Goal: Contribute content: Contribute content

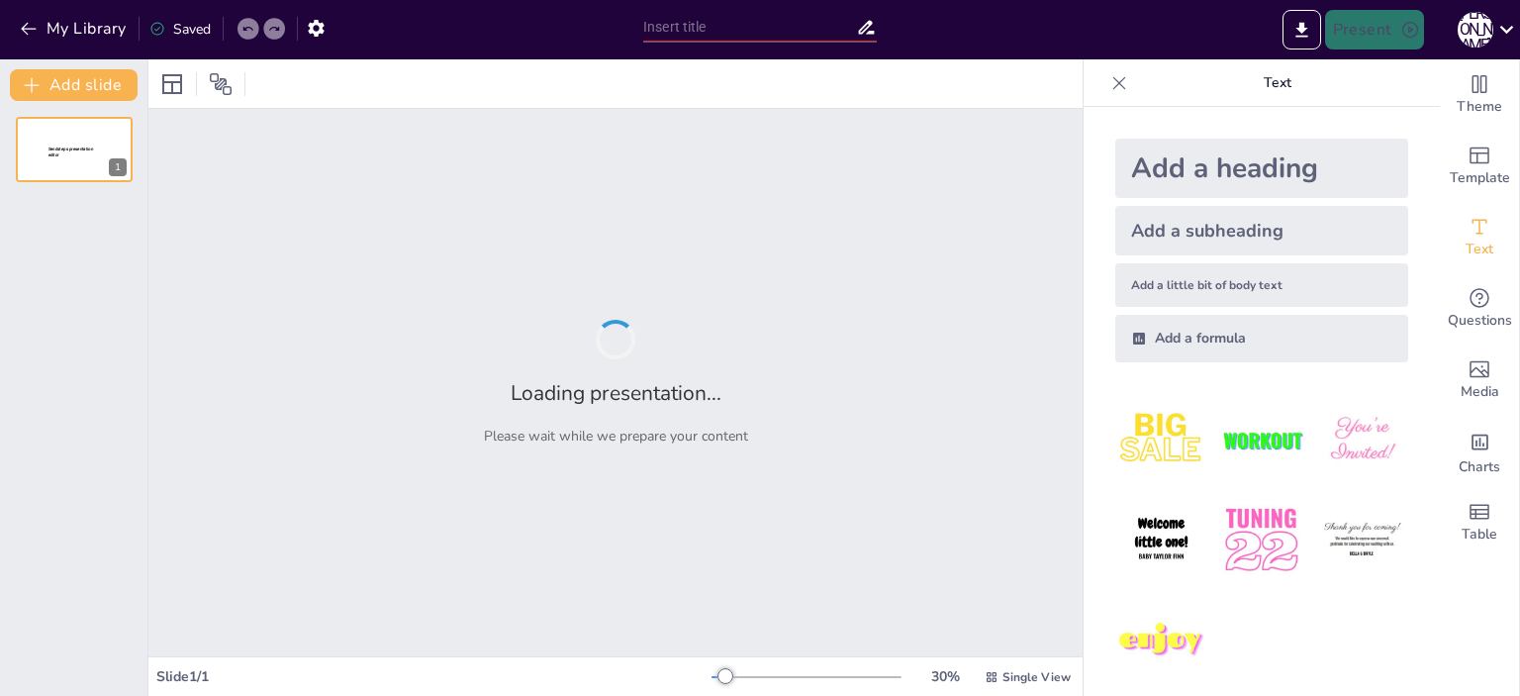
type input "Збалансоване меню: що їсти підліткам?"
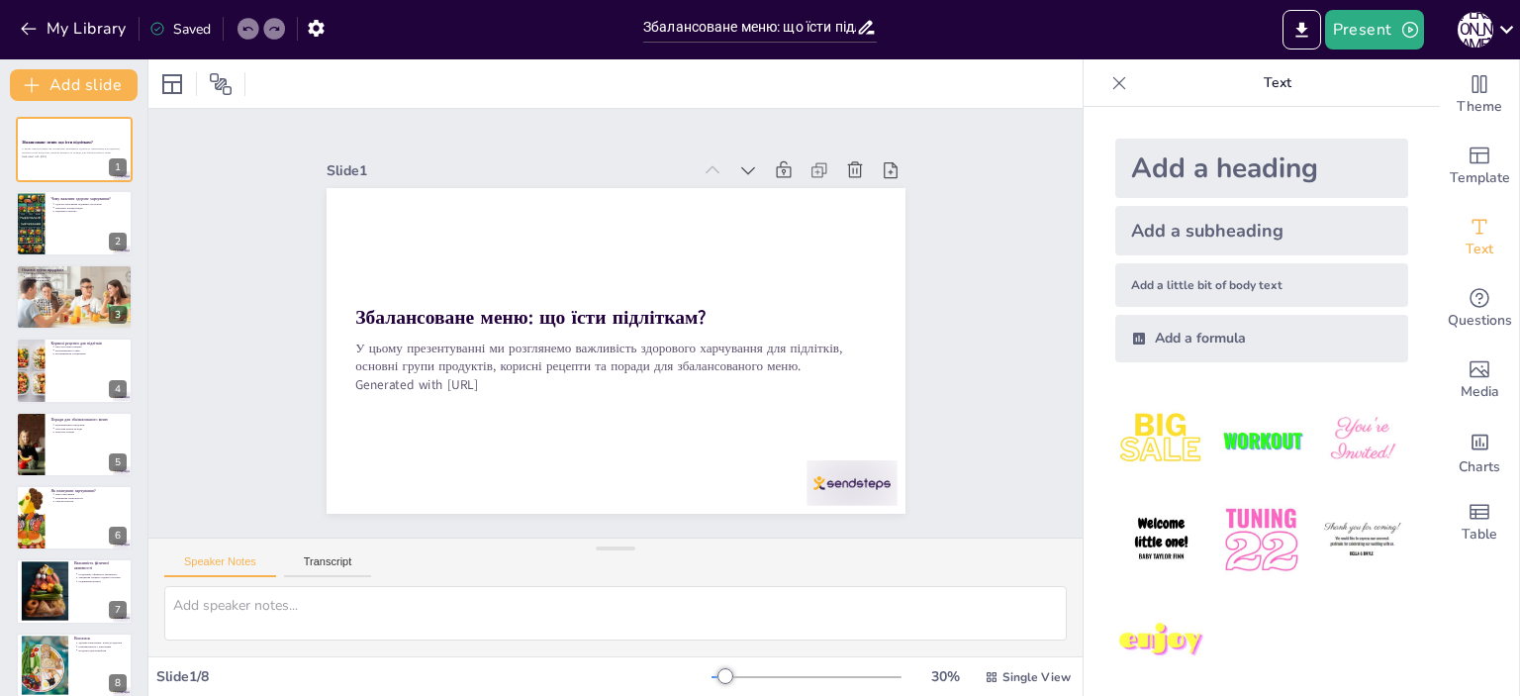
scroll to position [17, 0]
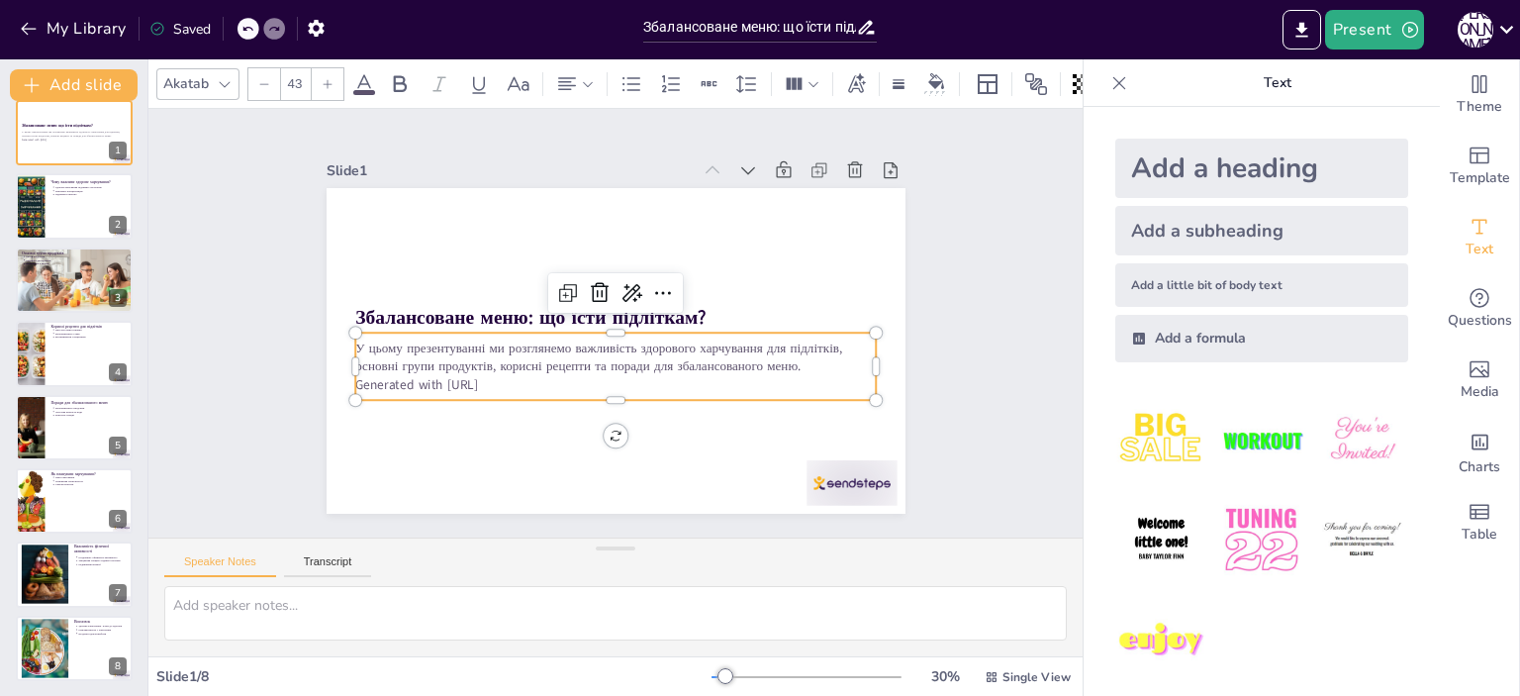
click at [531, 369] on p "Generated with [URL]" at bounding box center [563, 354] width 276 height 460
click at [515, 326] on p "Generated with [URL]" at bounding box center [629, 263] width 514 height 126
click at [515, 376] on p "Generated with [URL]" at bounding box center [590, 379] width 483 height 229
click at [519, 376] on p "Generated with [URL]" at bounding box center [555, 329] width 72 height 520
click at [515, 376] on p "Generated with [URL]" at bounding box center [597, 377] width 501 height 178
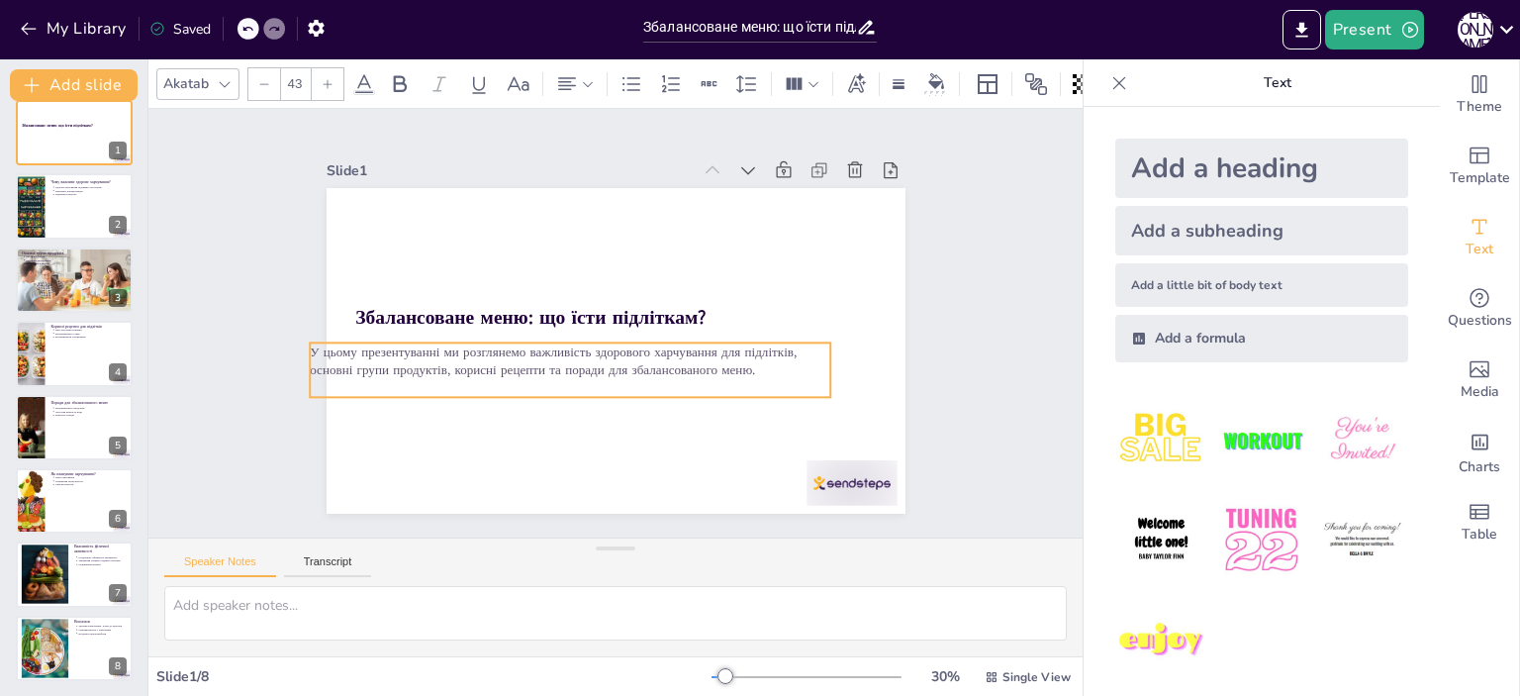
drag, startPoint x: 795, startPoint y: 355, endPoint x: 752, endPoint y: 370, distance: 45.1
click at [727, 370] on p "У цьому презентуванні ми розглянемо важливість здорового харчування для підлітк…" at bounding box center [559, 308] width 336 height 442
click at [546, 319] on icon at bounding box center [554, 335] width 33 height 33
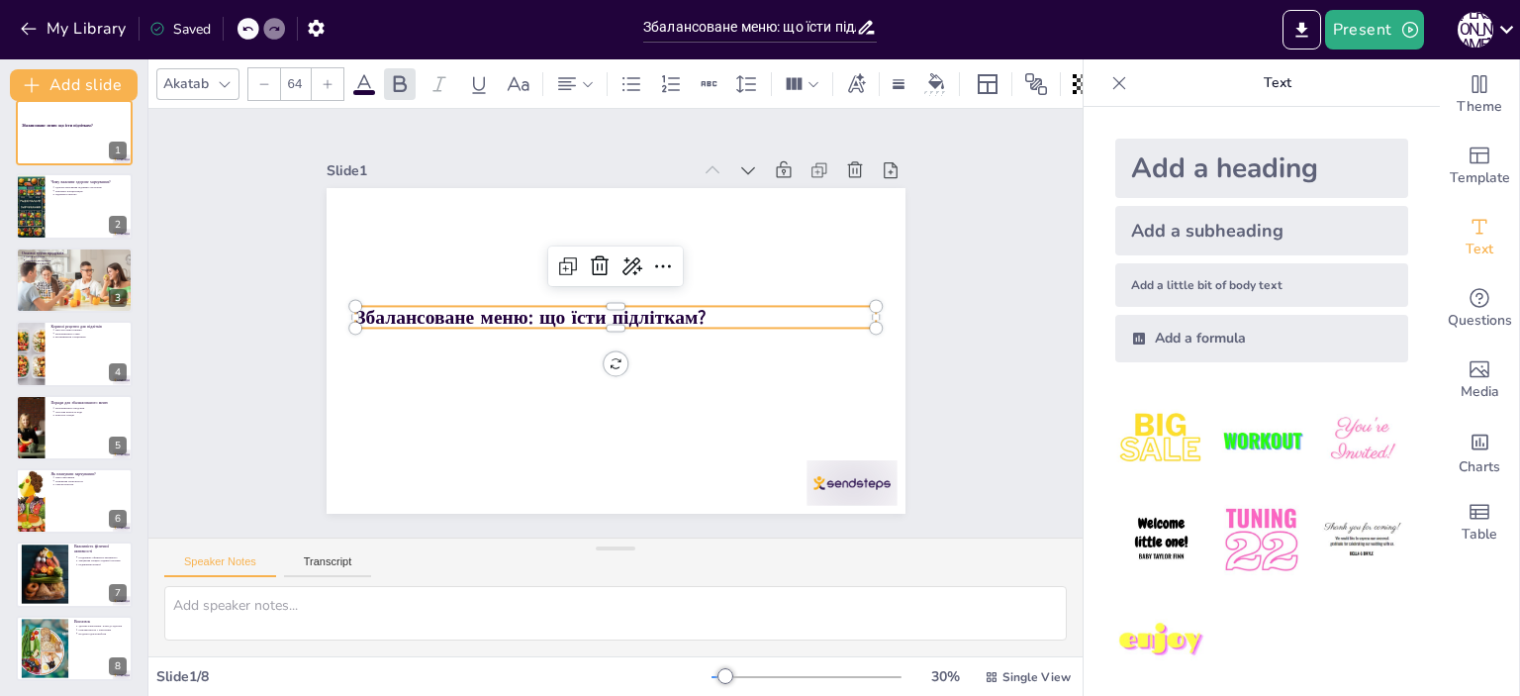
click at [619, 310] on strong "Збалансоване меню: що їсти підліткам?" at bounding box center [682, 271] width 278 height 254
click at [1144, 433] on img at bounding box center [1162, 440] width 92 height 92
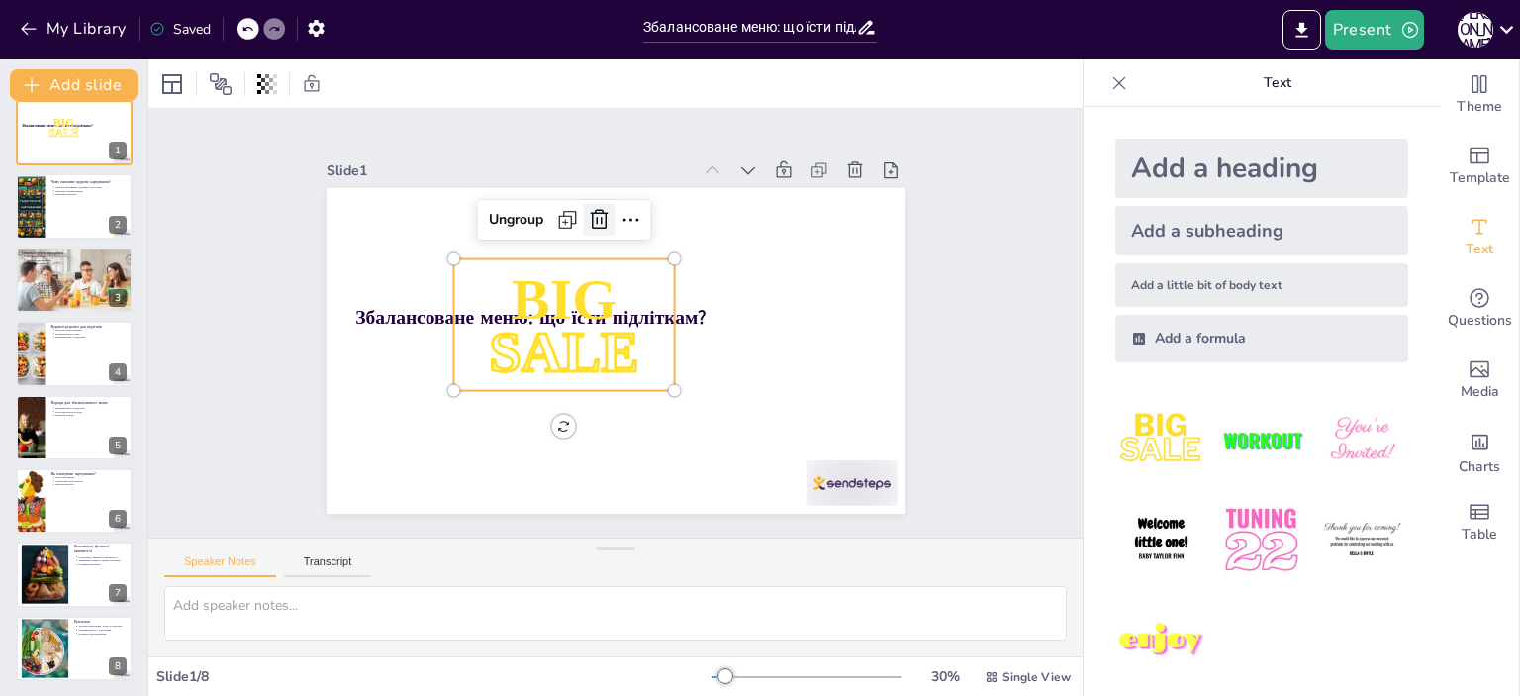
click at [710, 318] on icon at bounding box center [721, 329] width 23 height 22
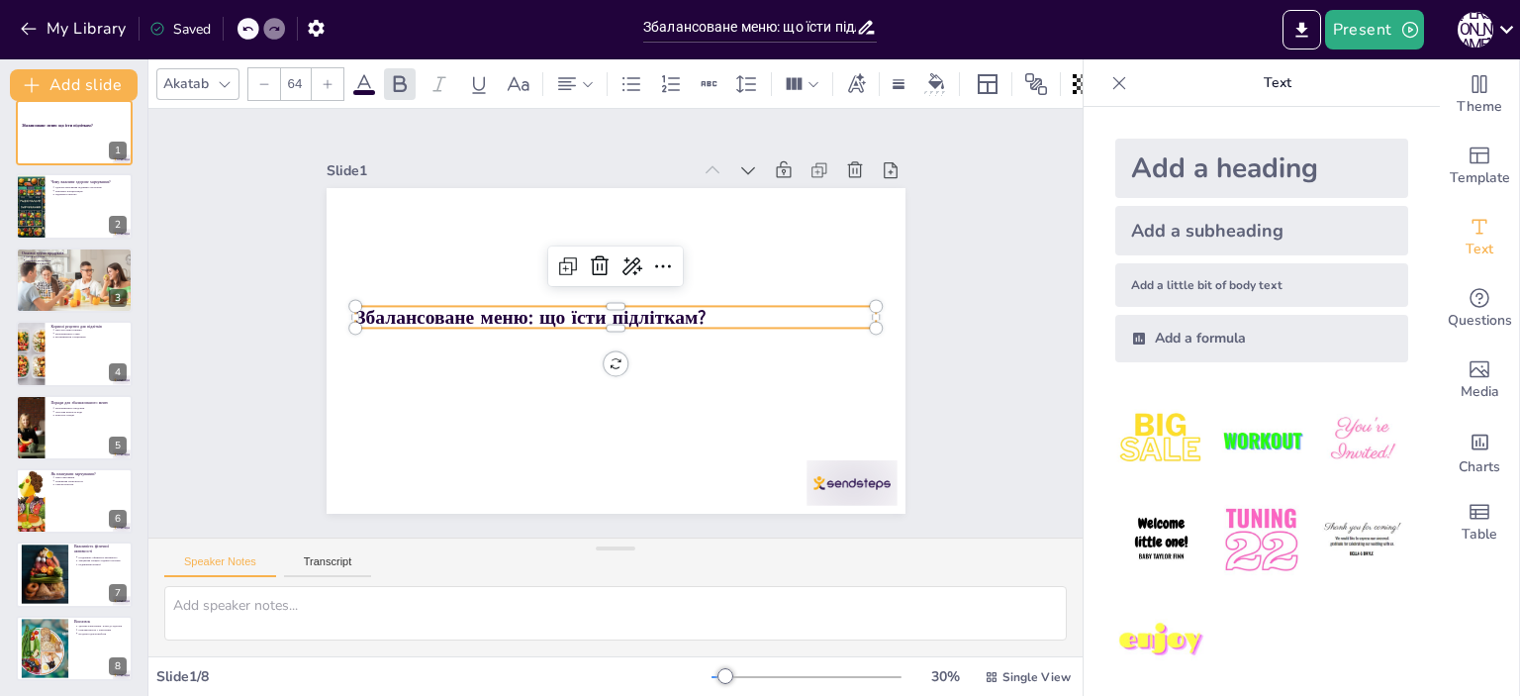
click at [610, 313] on strong "Збалансоване меню: що їсти підліткам?" at bounding box center [644, 404] width 167 height 332
click at [1184, 156] on div "Add a heading" at bounding box center [1262, 168] width 293 height 59
type input "68"
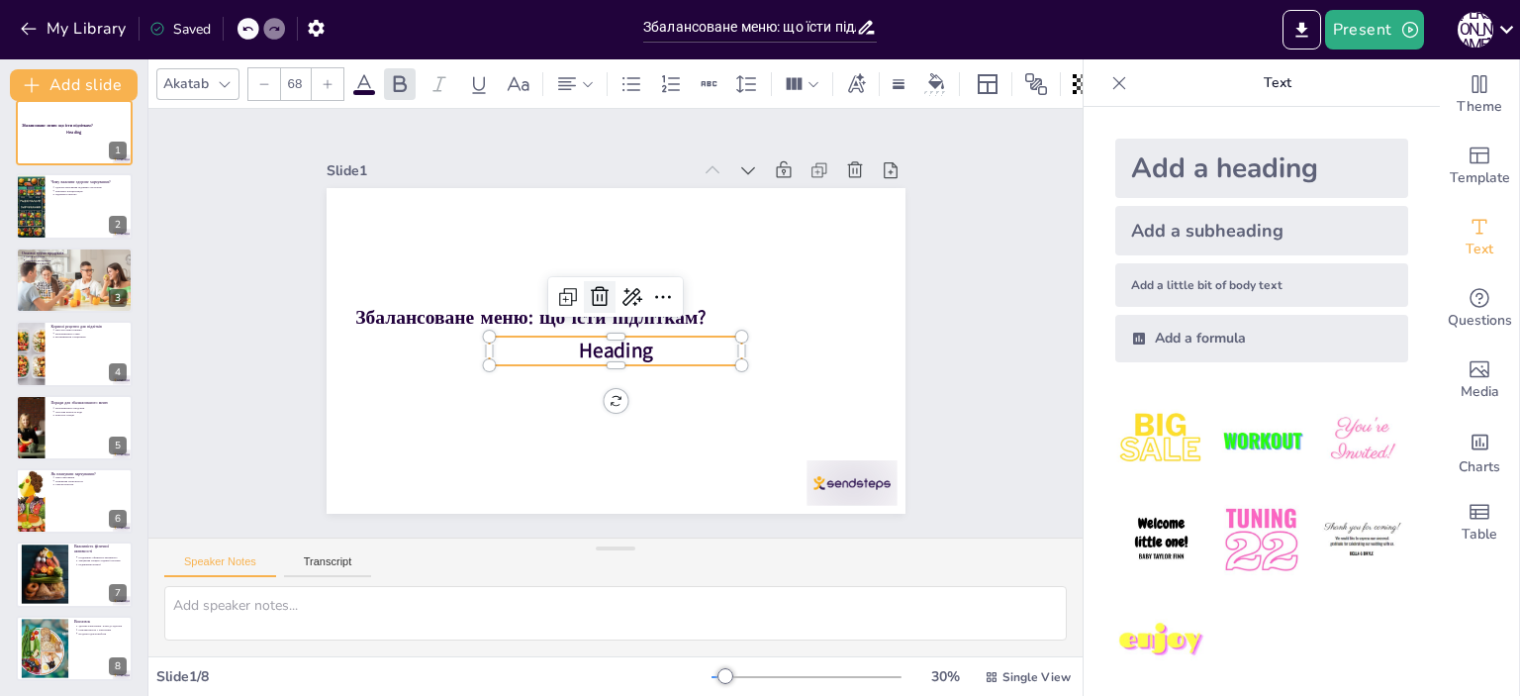
click at [608, 286] on icon at bounding box center [625, 294] width 34 height 34
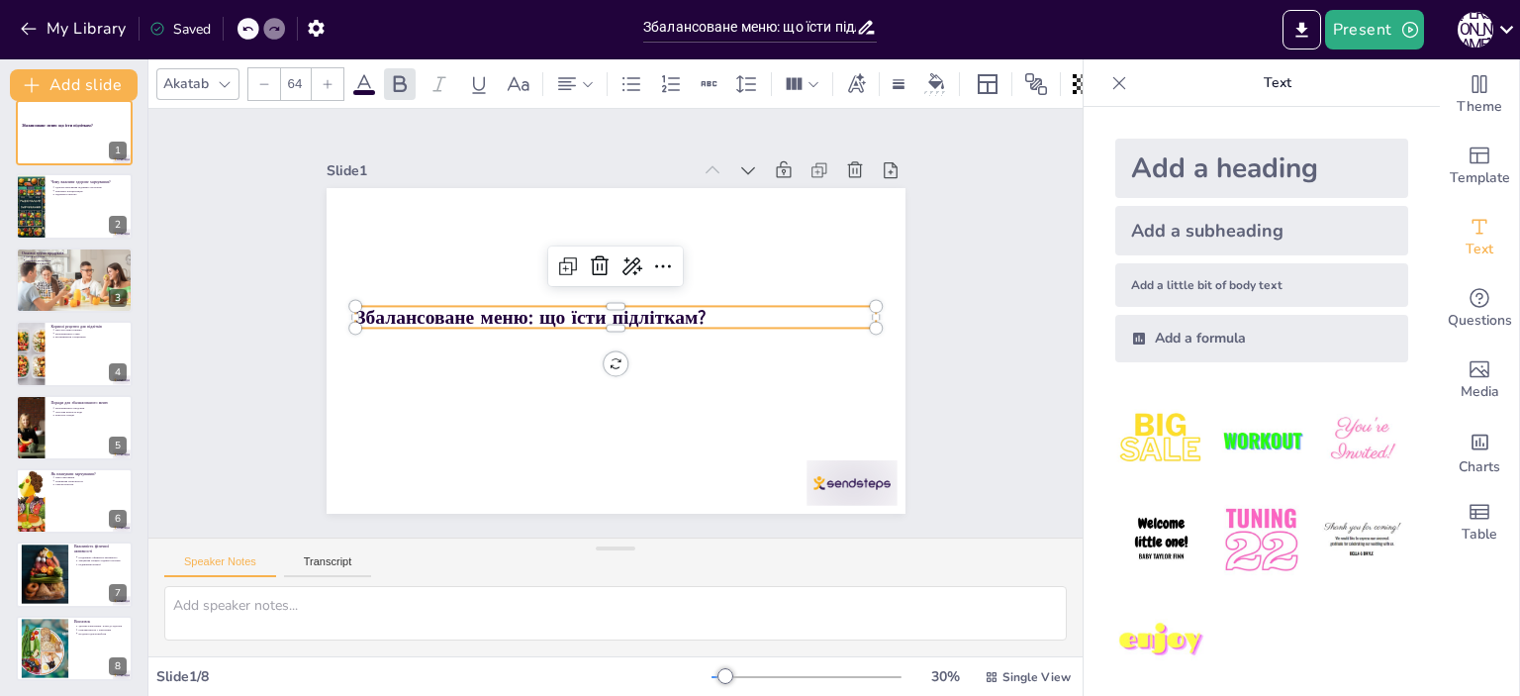
click at [595, 316] on strong "Збалансоване меню: що їсти підліткам?" at bounding box center [596, 240] width 134 height 342
click at [715, 305] on p "Збалансоване меню: що їсти підліткам?" at bounding box center [622, 321] width 186 height 504
click at [718, 305] on p "Збалансоване меню: що їсти підліткам?" at bounding box center [611, 328] width 405 height 369
click at [718, 305] on p "Збалансоване меню: що їсти підліткам?" at bounding box center [618, 317] width 487 height 237
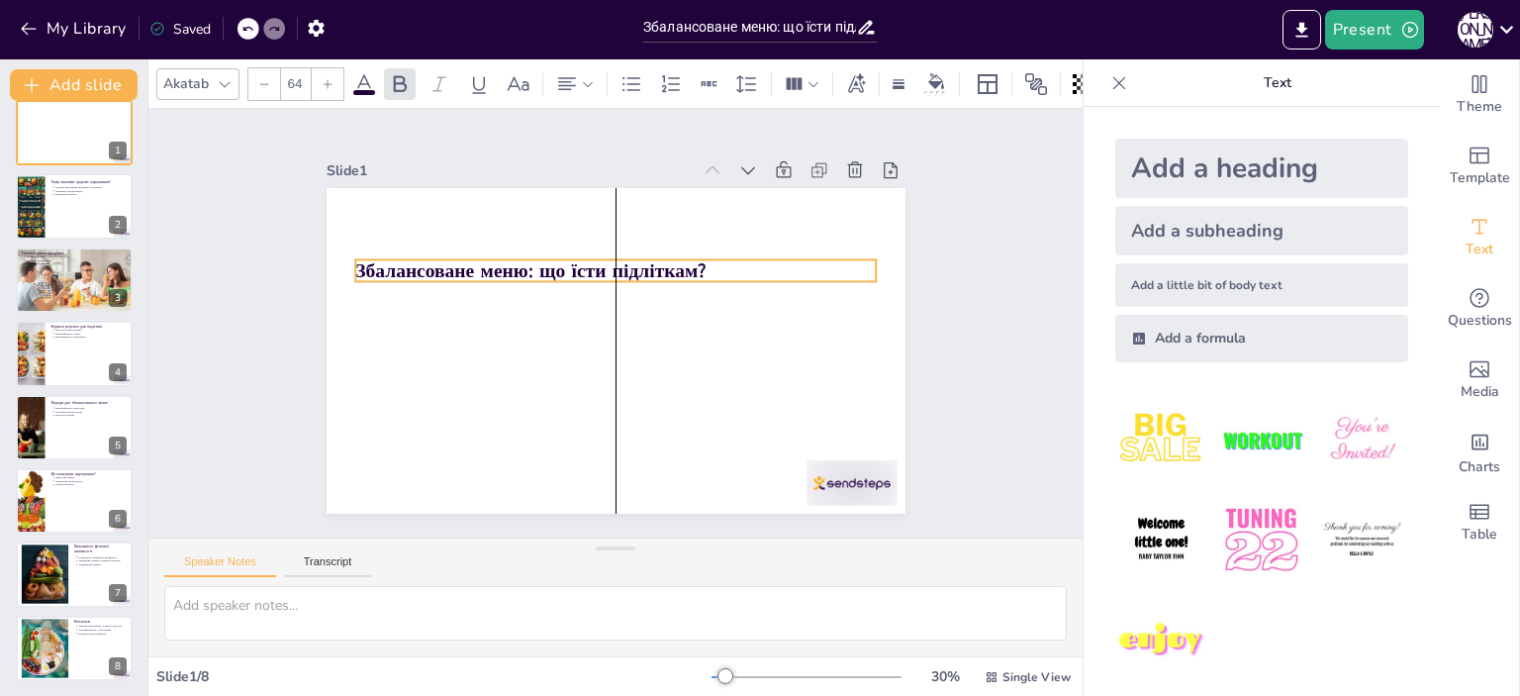
drag, startPoint x: 718, startPoint y: 305, endPoint x: 719, endPoint y: 258, distance: 46.5
click at [719, 258] on p "Збалансоване меню: що їсти підліткам?" at bounding box center [658, 292] width 328 height 438
click at [398, 78] on icon at bounding box center [400, 84] width 24 height 24
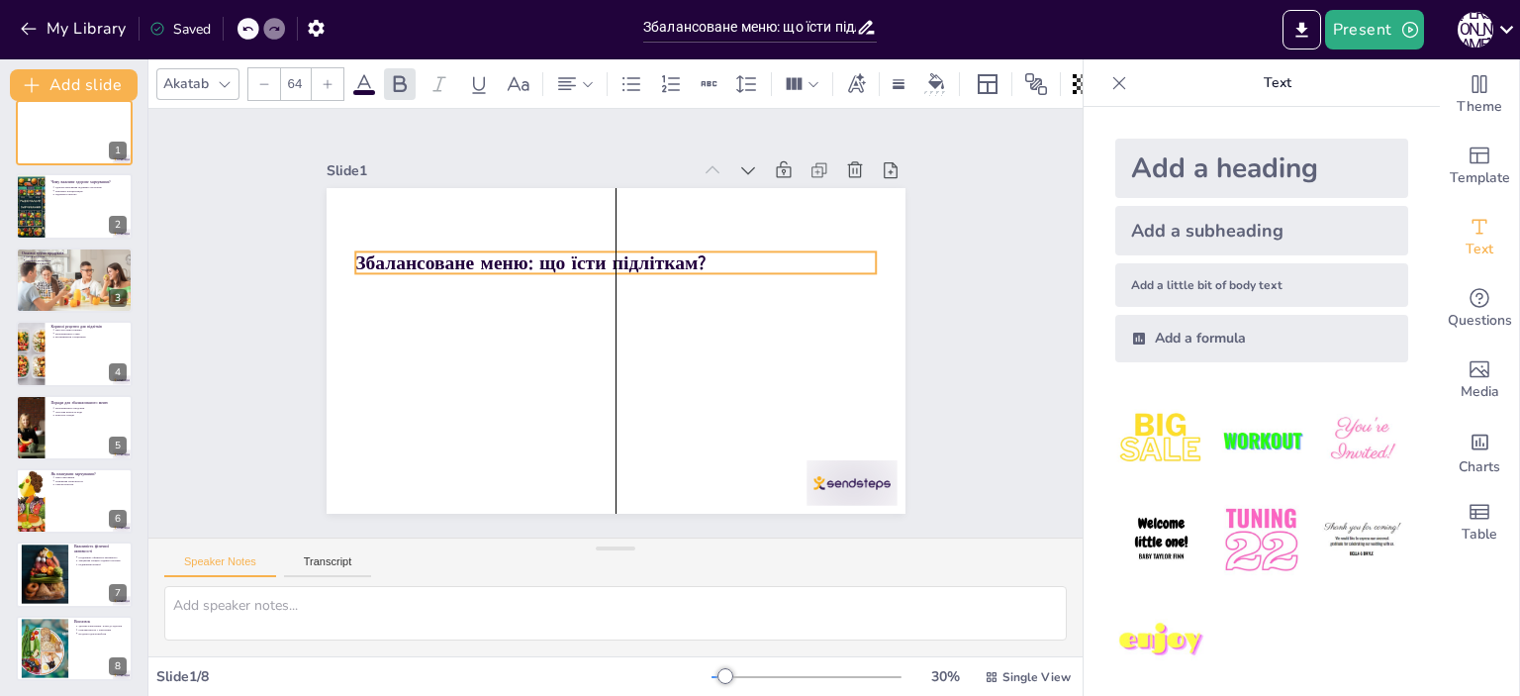
click at [694, 254] on p "Збалансоване меню: що їсти підліткам?" at bounding box center [646, 271] width 464 height 284
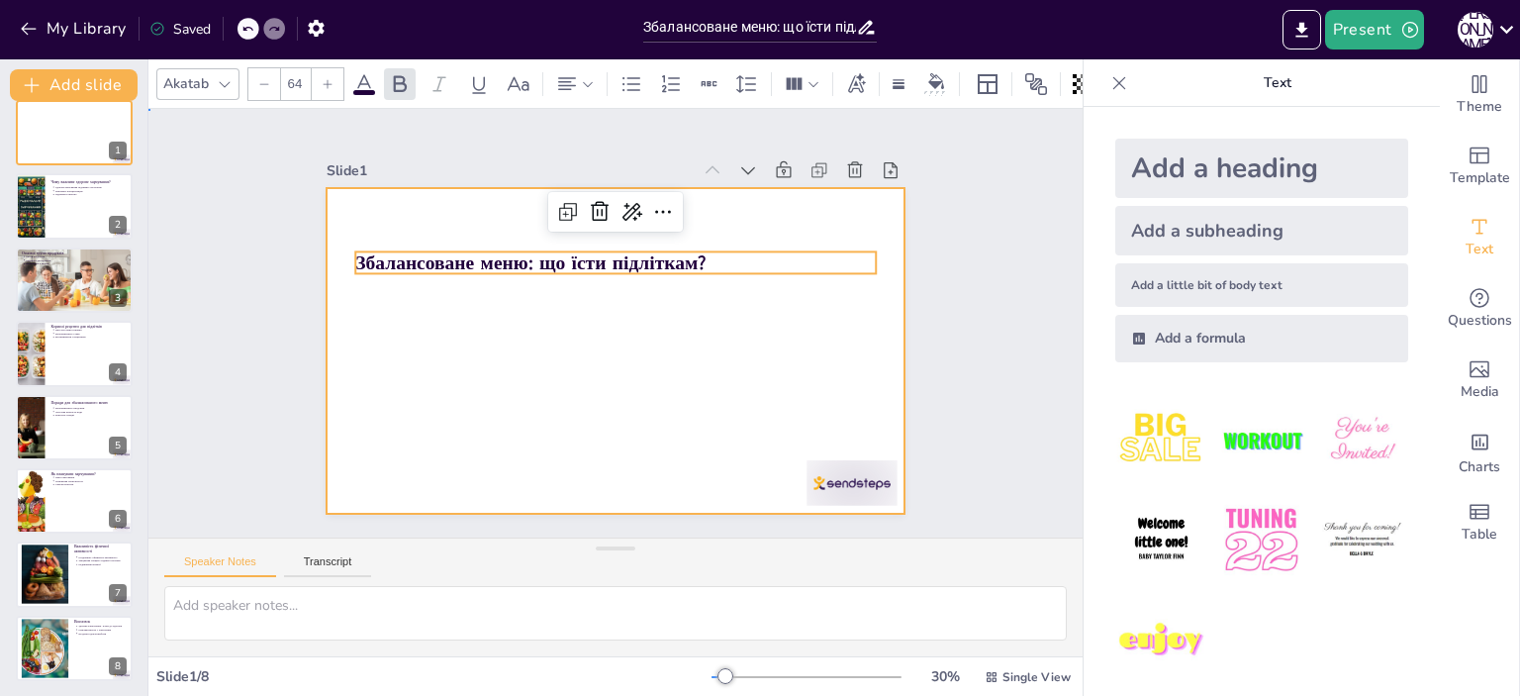
click at [813, 358] on div at bounding box center [599, 301] width 660 height 604
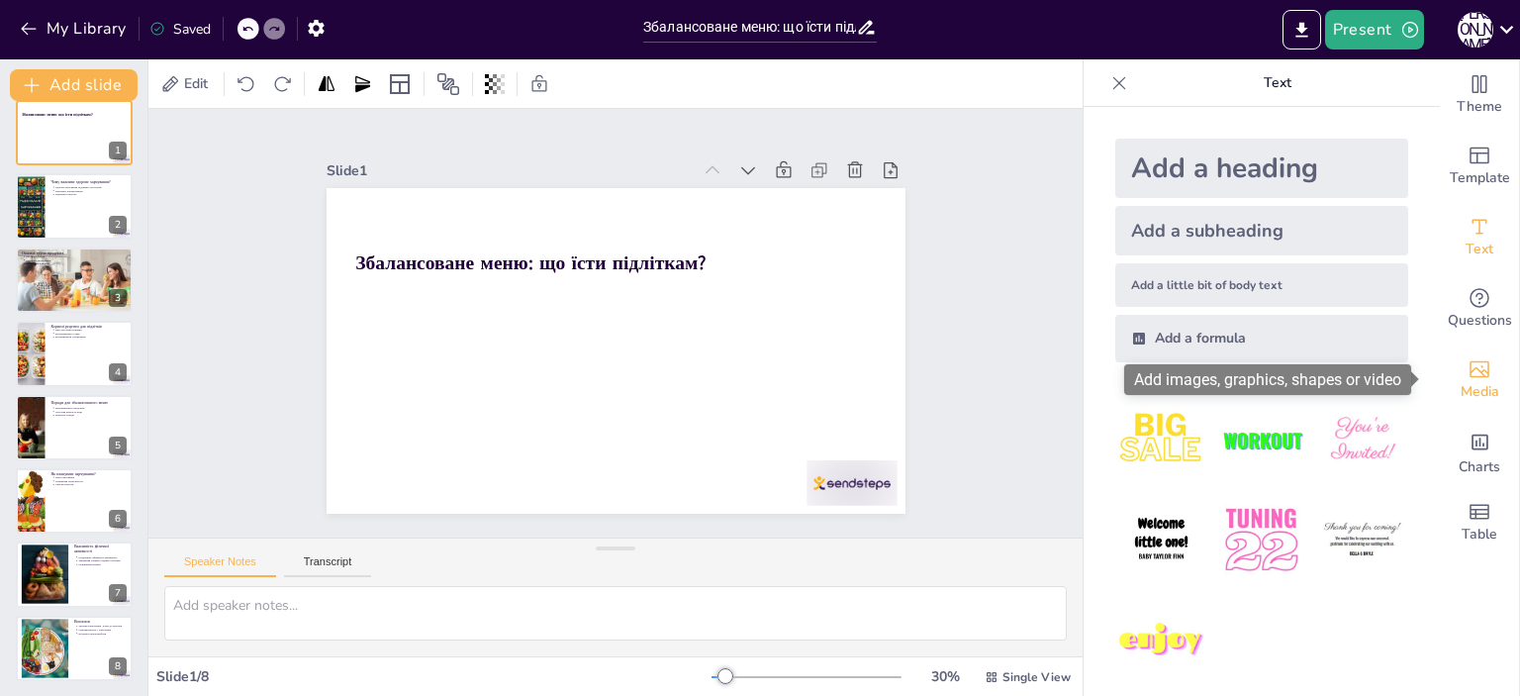
click at [1471, 363] on icon "Add images, graphics, shapes or video" at bounding box center [1480, 369] width 24 height 24
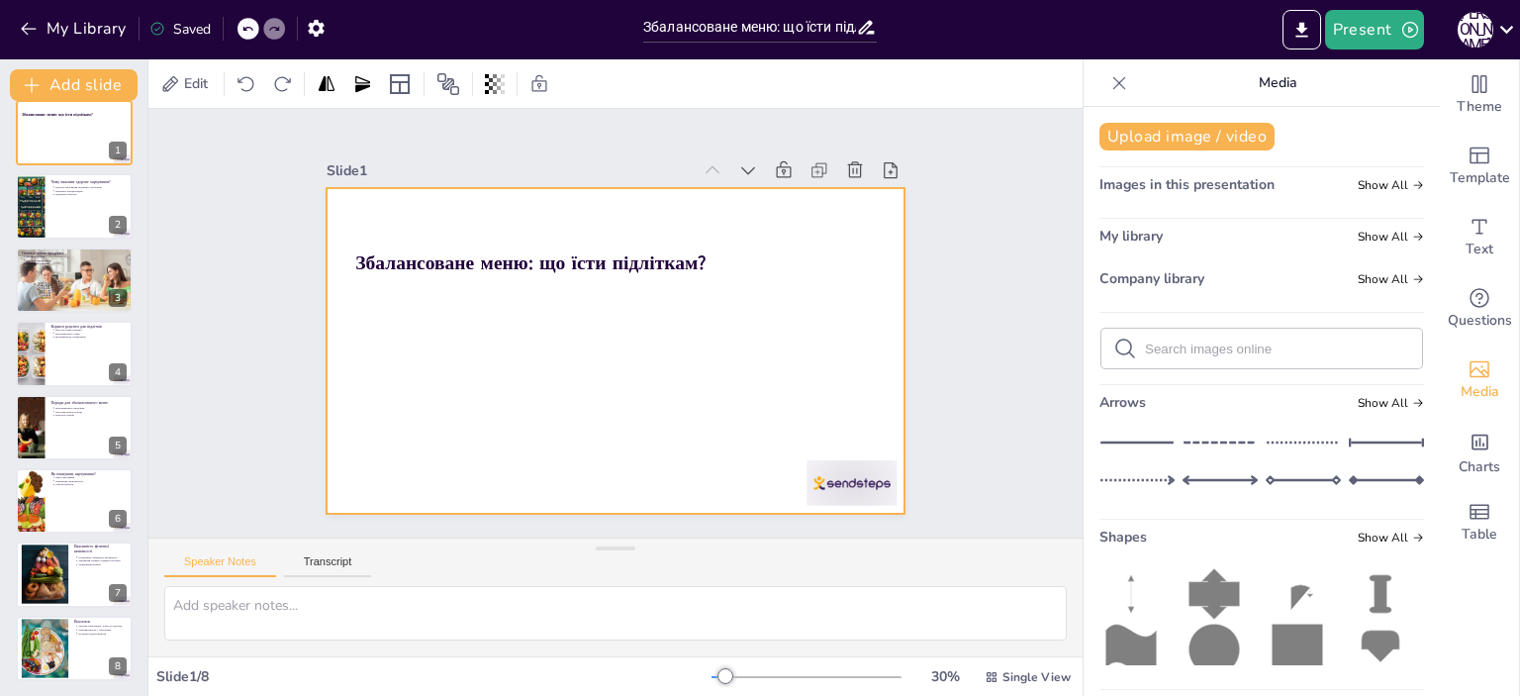
click at [796, 450] on div at bounding box center [604, 348] width 661 height 533
click at [1361, 241] on span "Show All" at bounding box center [1391, 237] width 66 height 14
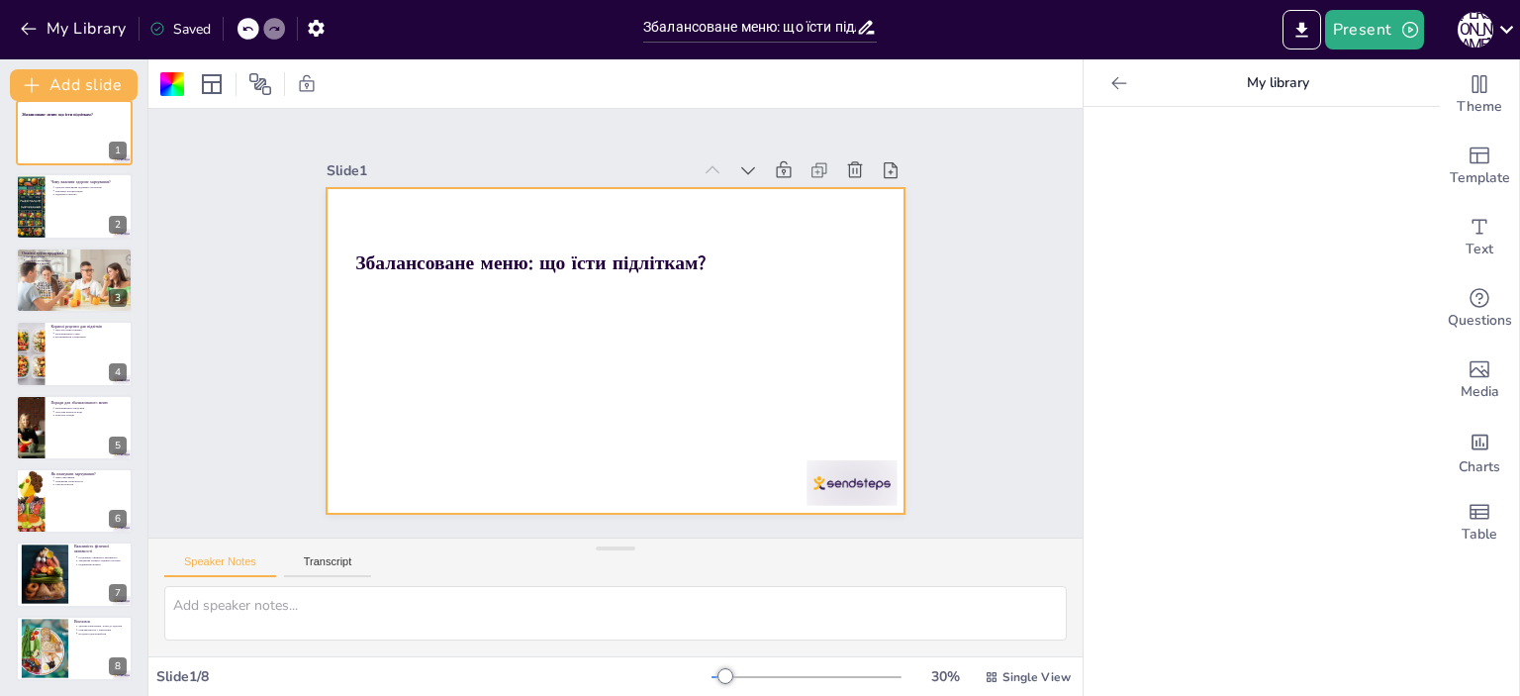
click at [1112, 82] on icon at bounding box center [1119, 82] width 15 height 13
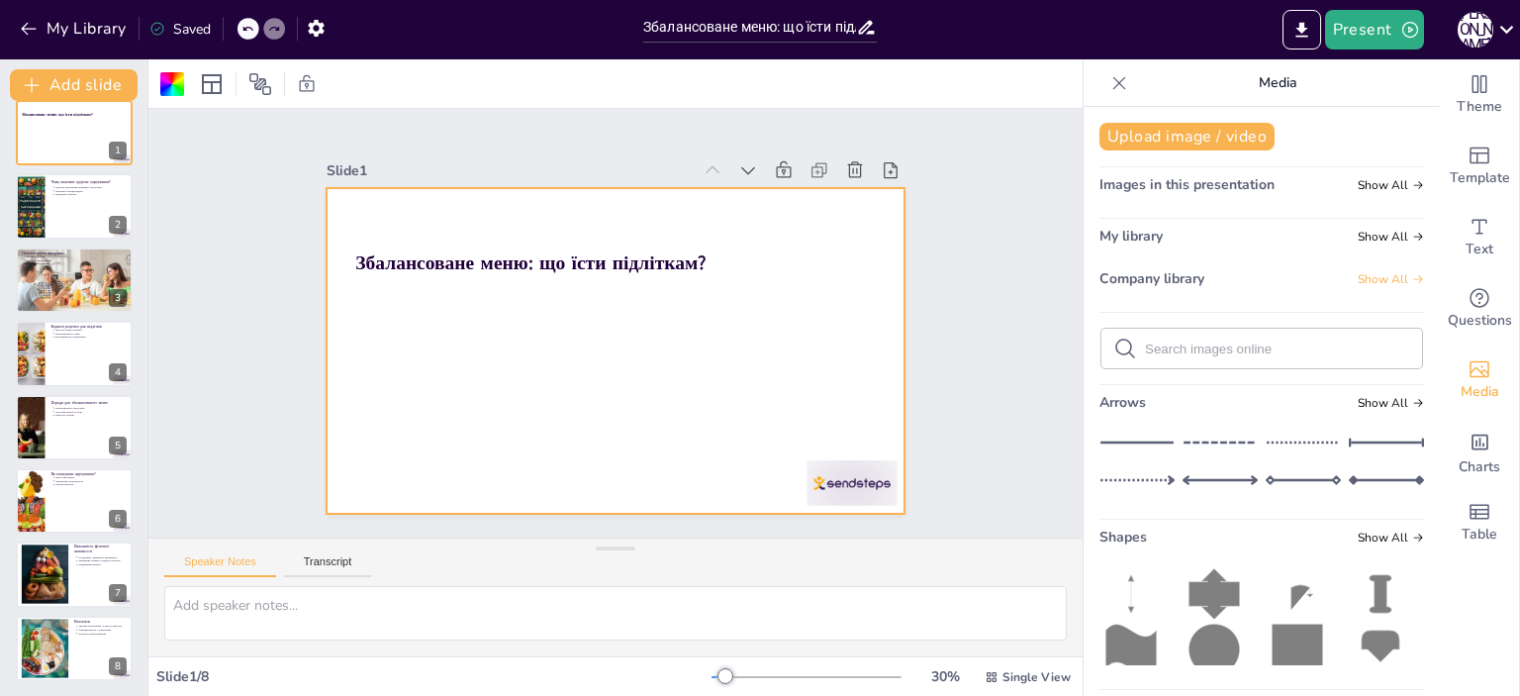
click at [1358, 275] on span "Show All" at bounding box center [1391, 279] width 66 height 14
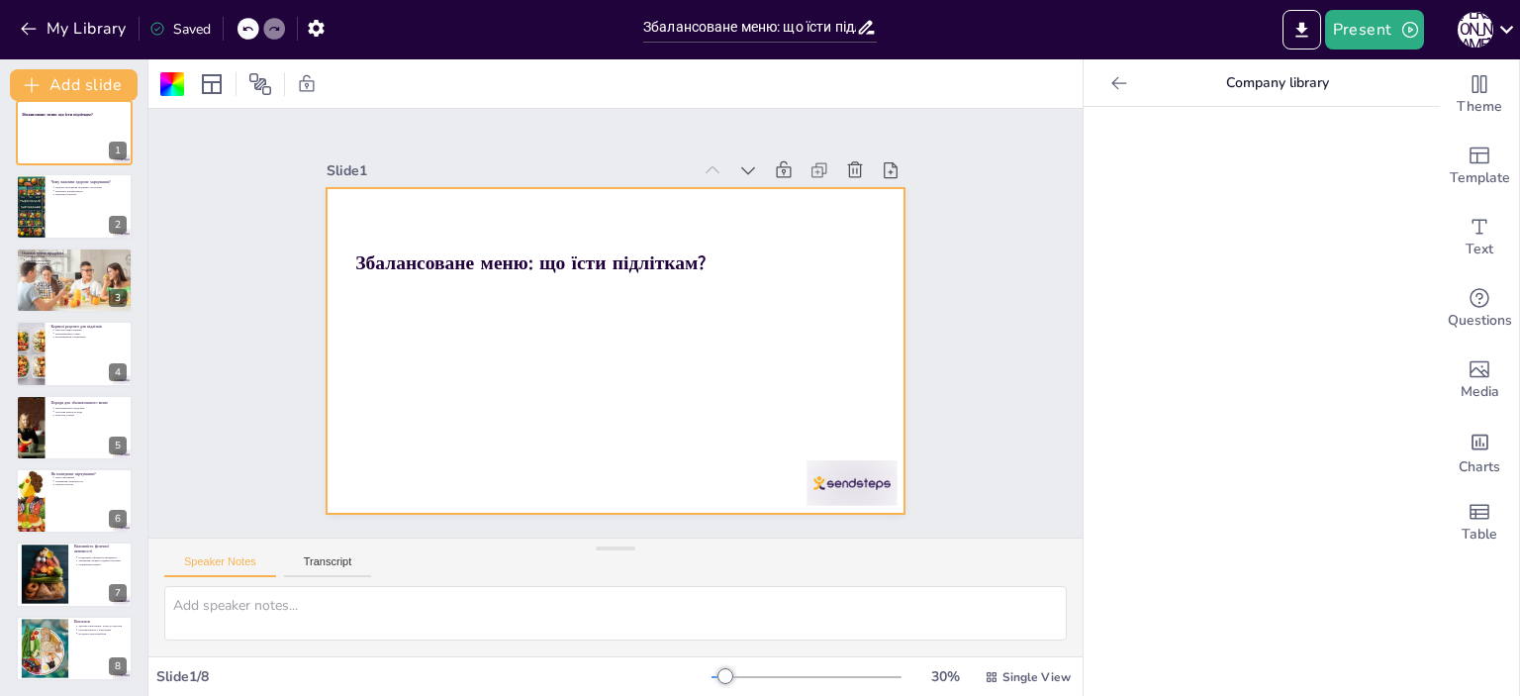
click at [1110, 80] on icon at bounding box center [1120, 83] width 20 height 20
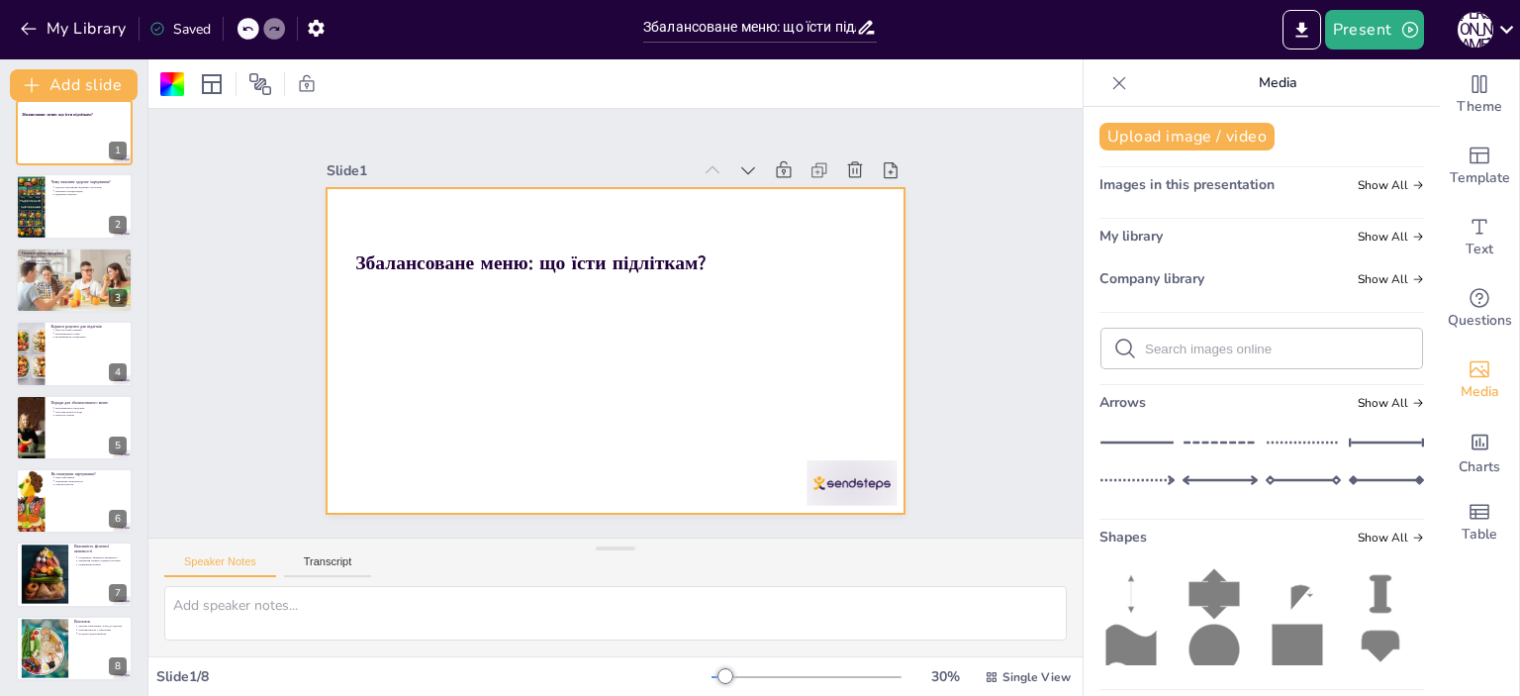
click at [1217, 184] on span "Images in this presentation" at bounding box center [1187, 184] width 175 height 19
click at [1383, 187] on span "Show All" at bounding box center [1391, 185] width 66 height 14
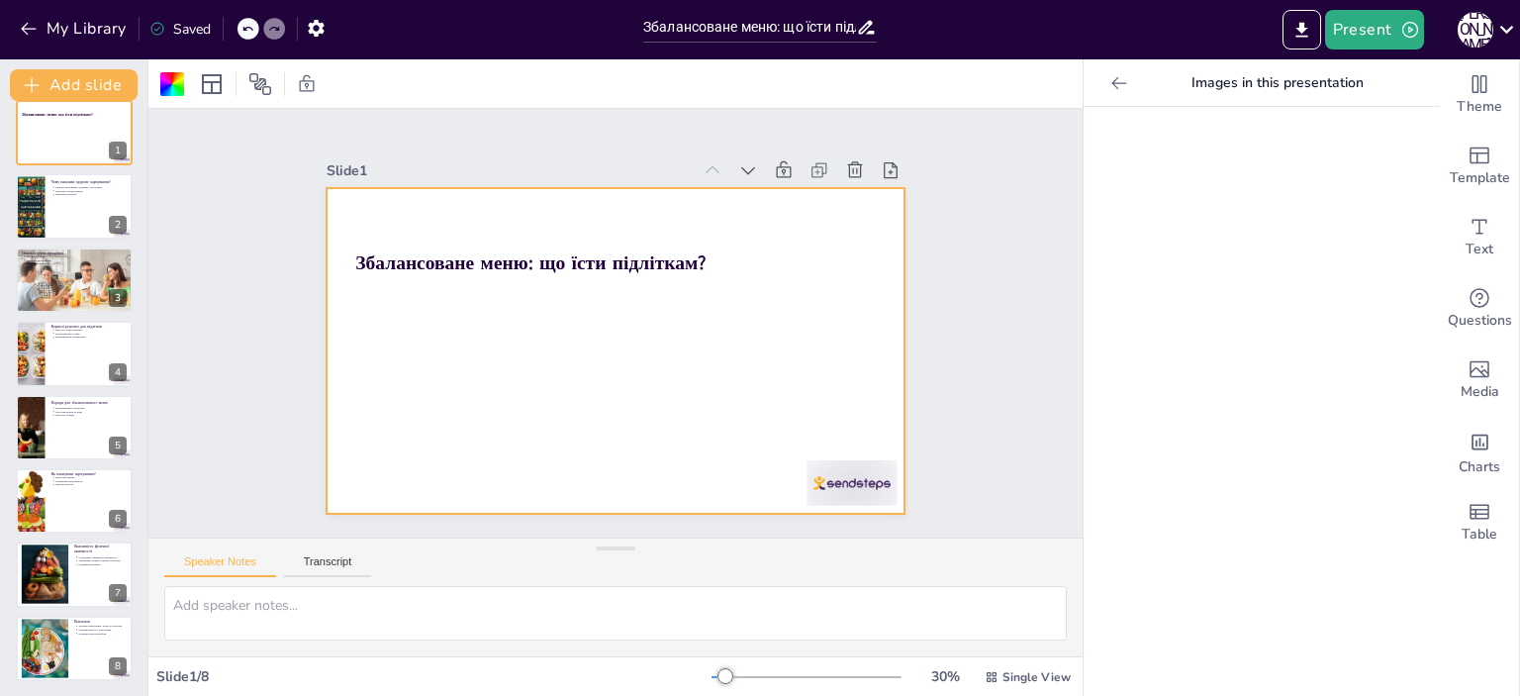
click at [1110, 78] on icon at bounding box center [1120, 83] width 20 height 20
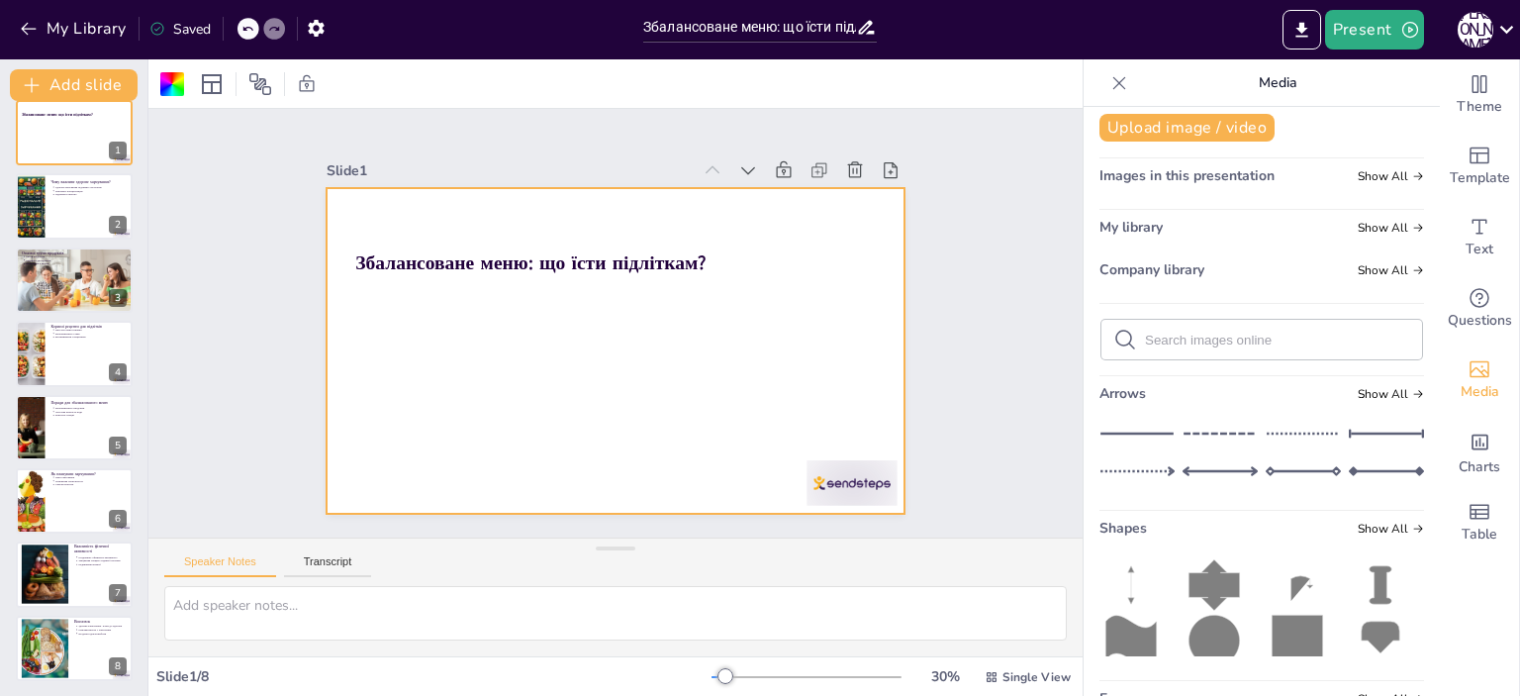
scroll to position [0, 0]
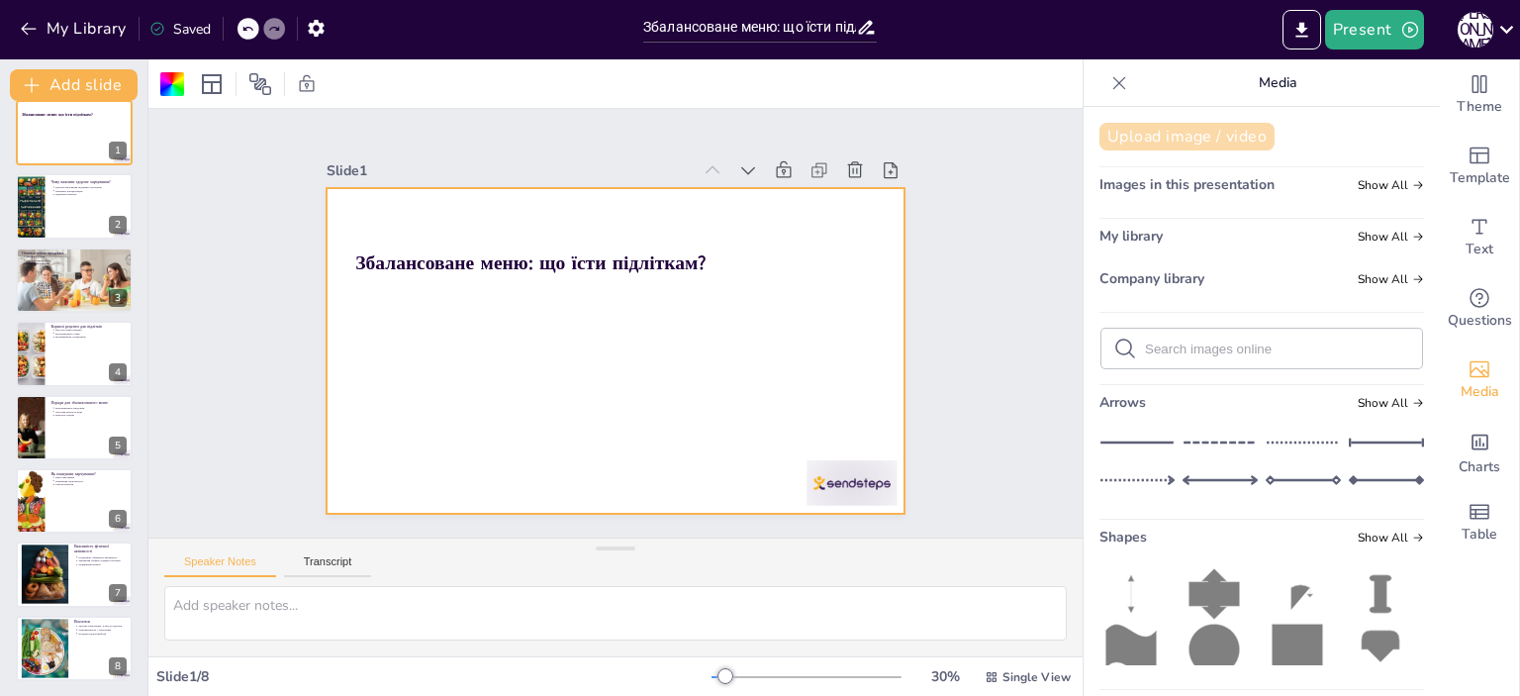
click at [1179, 137] on button "Upload image / video" at bounding box center [1187, 137] width 175 height 28
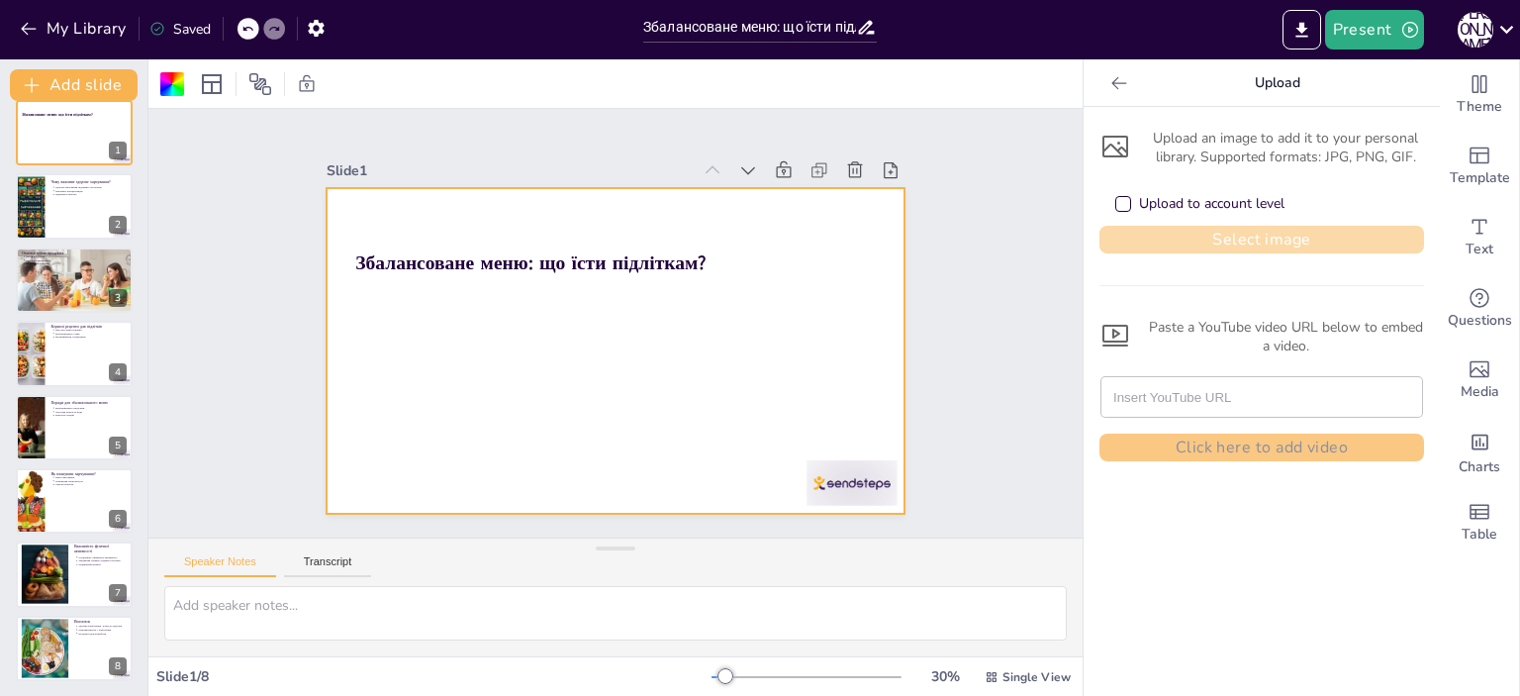
click at [1276, 241] on button "Select image" at bounding box center [1262, 240] width 325 height 28
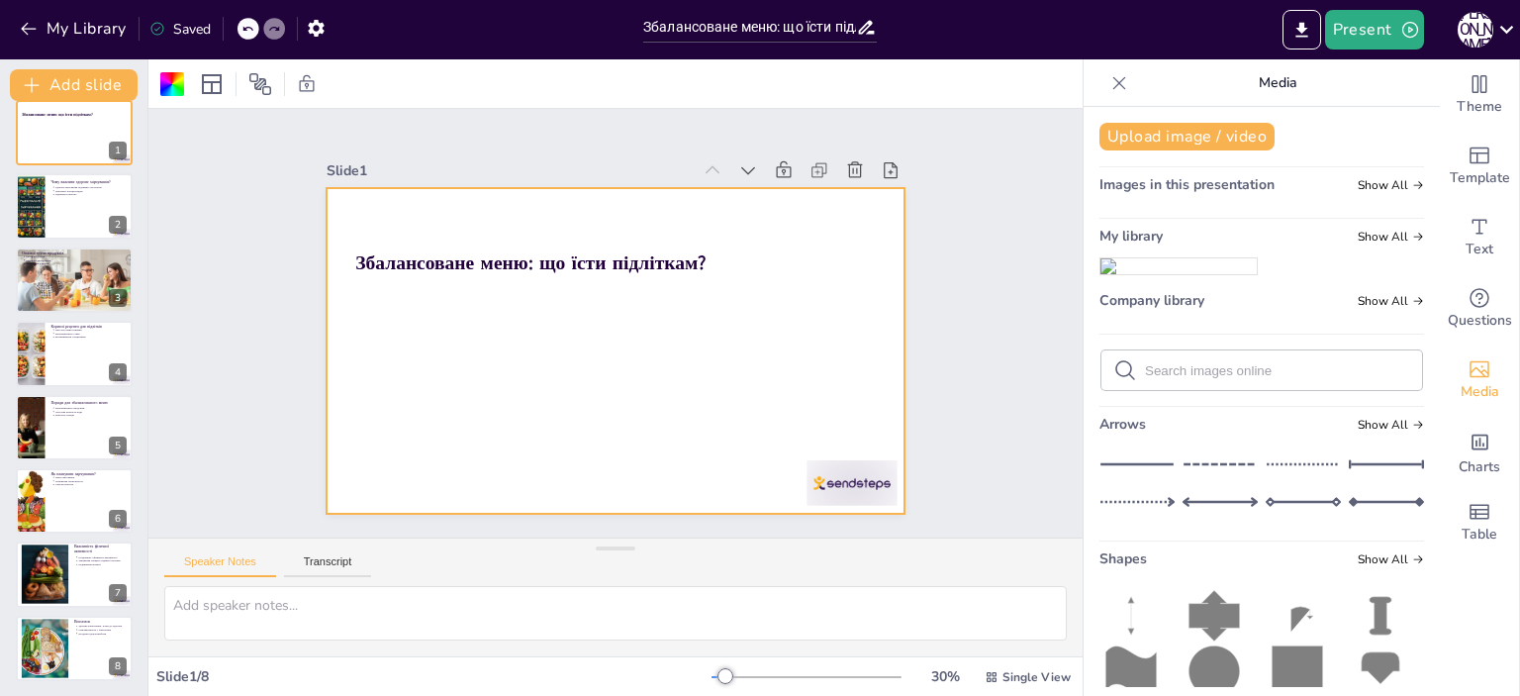
drag, startPoint x: 1167, startPoint y: 296, endPoint x: 712, endPoint y: 346, distance: 458.1
click at [712, 346] on div "Document fonts Akatab Recently used Mulish Popular fonts Lato Montserrat Open S…" at bounding box center [760, 377] width 1520 height 636
click at [1164, 274] on img at bounding box center [1179, 266] width 156 height 16
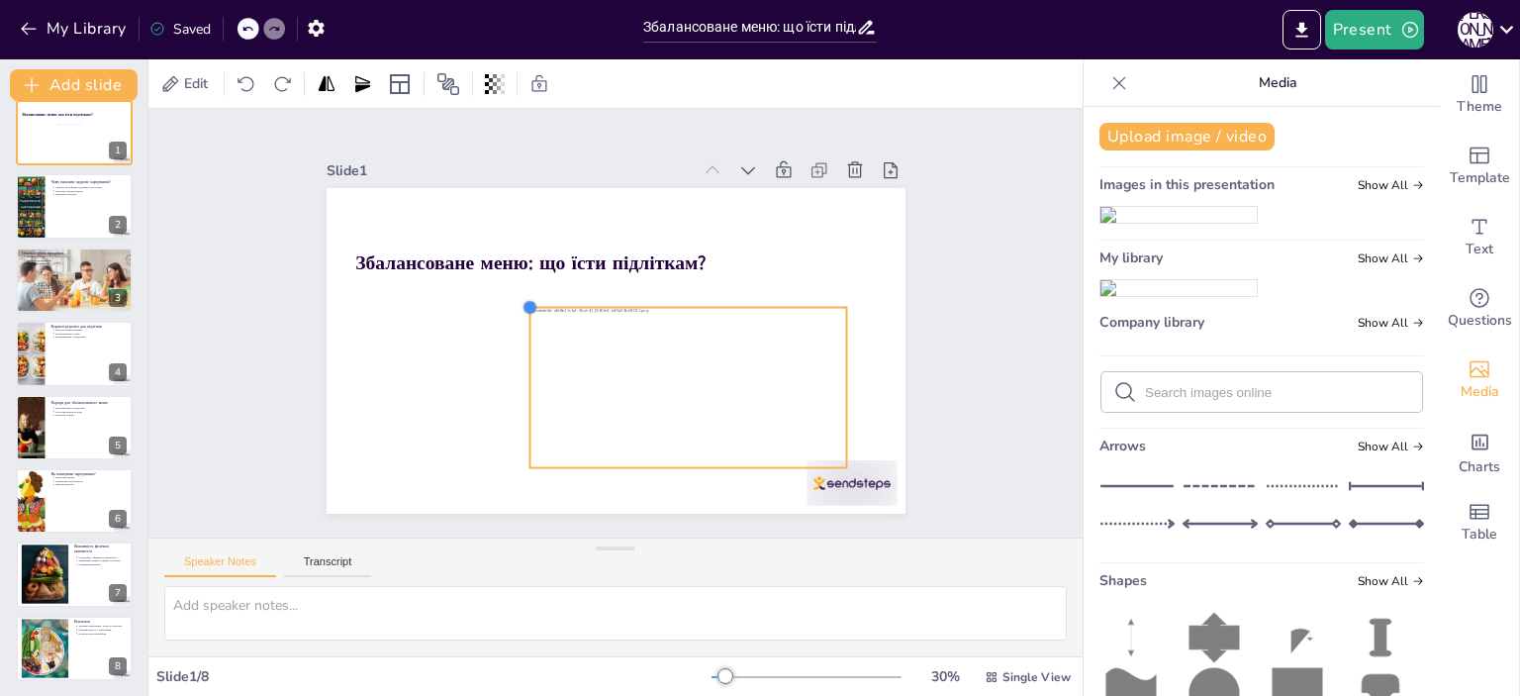
drag, startPoint x: 368, startPoint y: 228, endPoint x: 514, endPoint y: 333, distance: 179.4
click at [514, 333] on div "Збалансоване меню: що їсти підліткам?" at bounding box center [589, 314] width 489 height 651
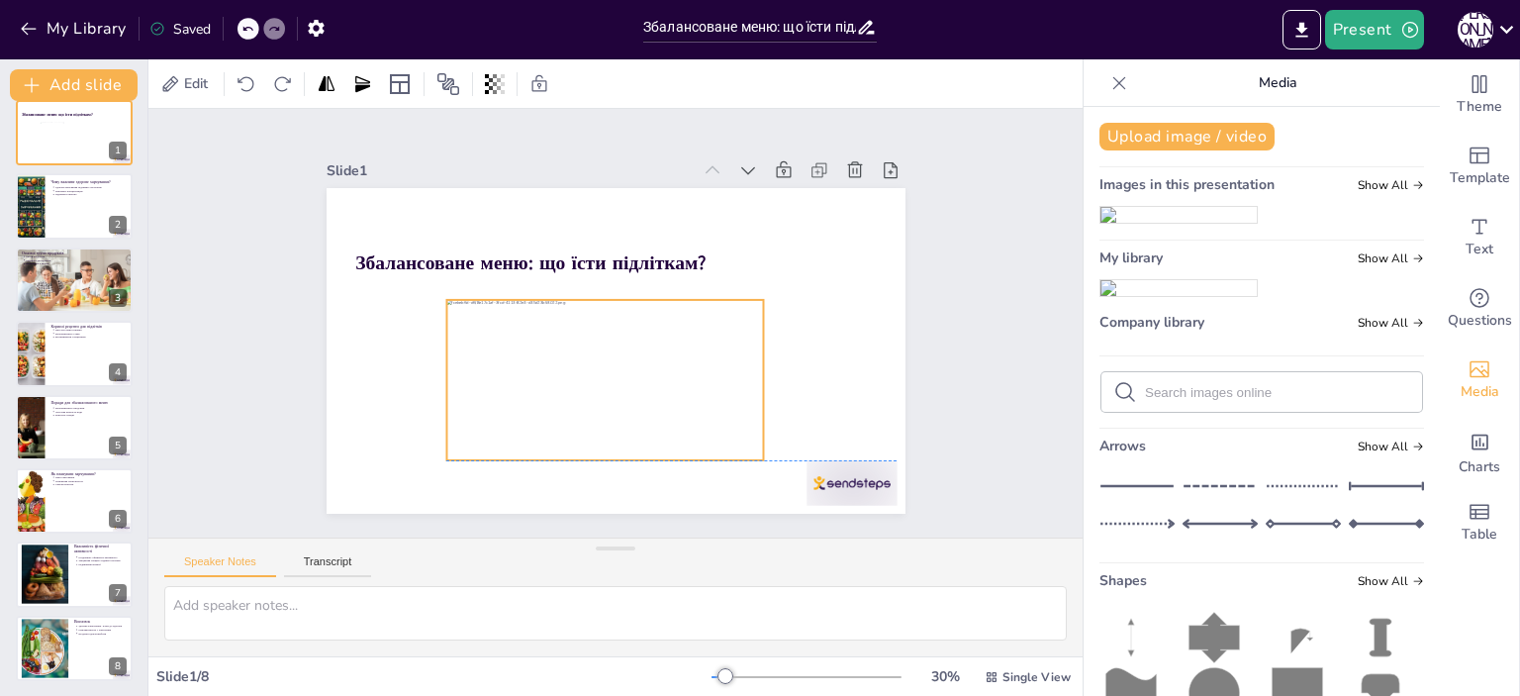
drag, startPoint x: 645, startPoint y: 337, endPoint x: 562, endPoint y: 333, distance: 83.2
click at [562, 333] on div at bounding box center [599, 378] width 333 height 193
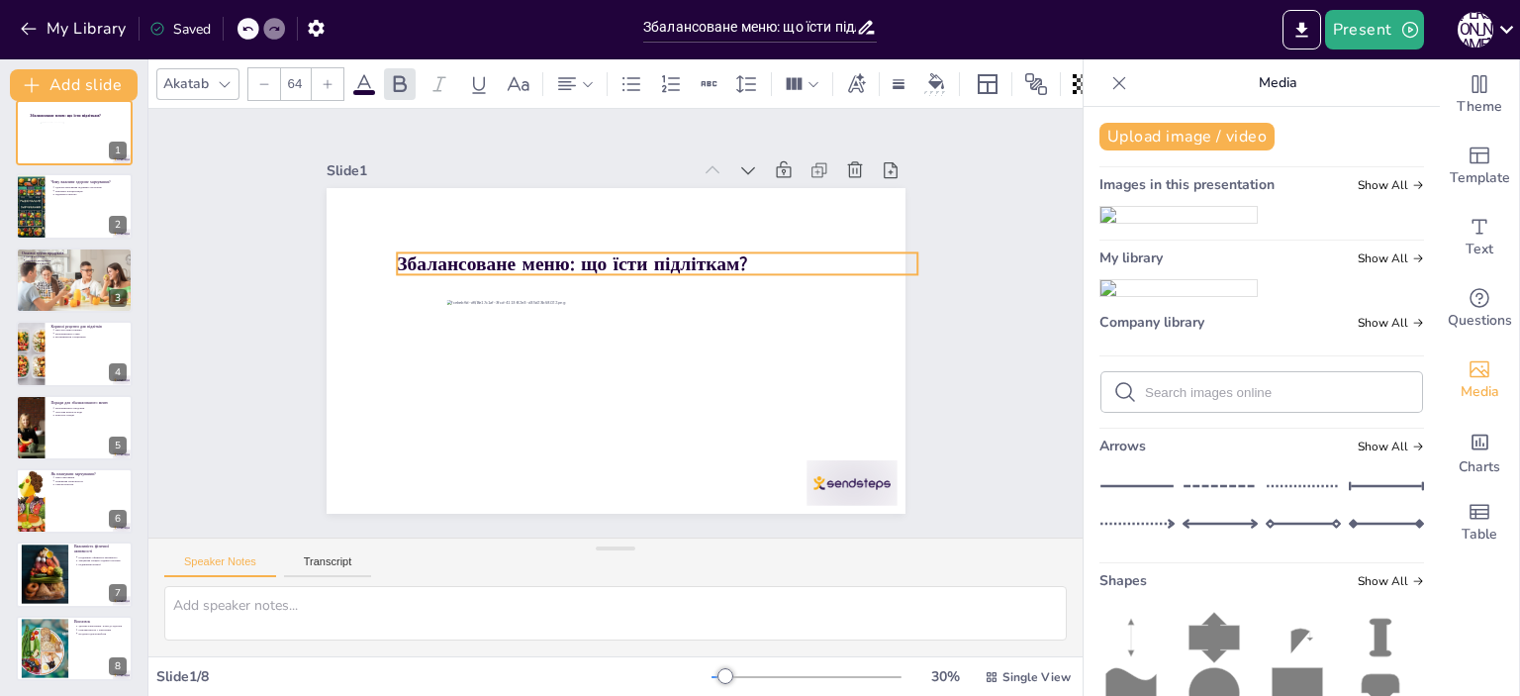
drag, startPoint x: 685, startPoint y: 256, endPoint x: 727, endPoint y: 257, distance: 41.6
click at [689, 257] on strong "Збалансоване меню: що їсти підліткам?" at bounding box center [675, 279] width 27 height 351
click at [957, 339] on div "Slide 1 Збалансоване меню: що їсти підліткам? Slide 2 Чому важливе здорове харч…" at bounding box center [615, 324] width 838 height 1024
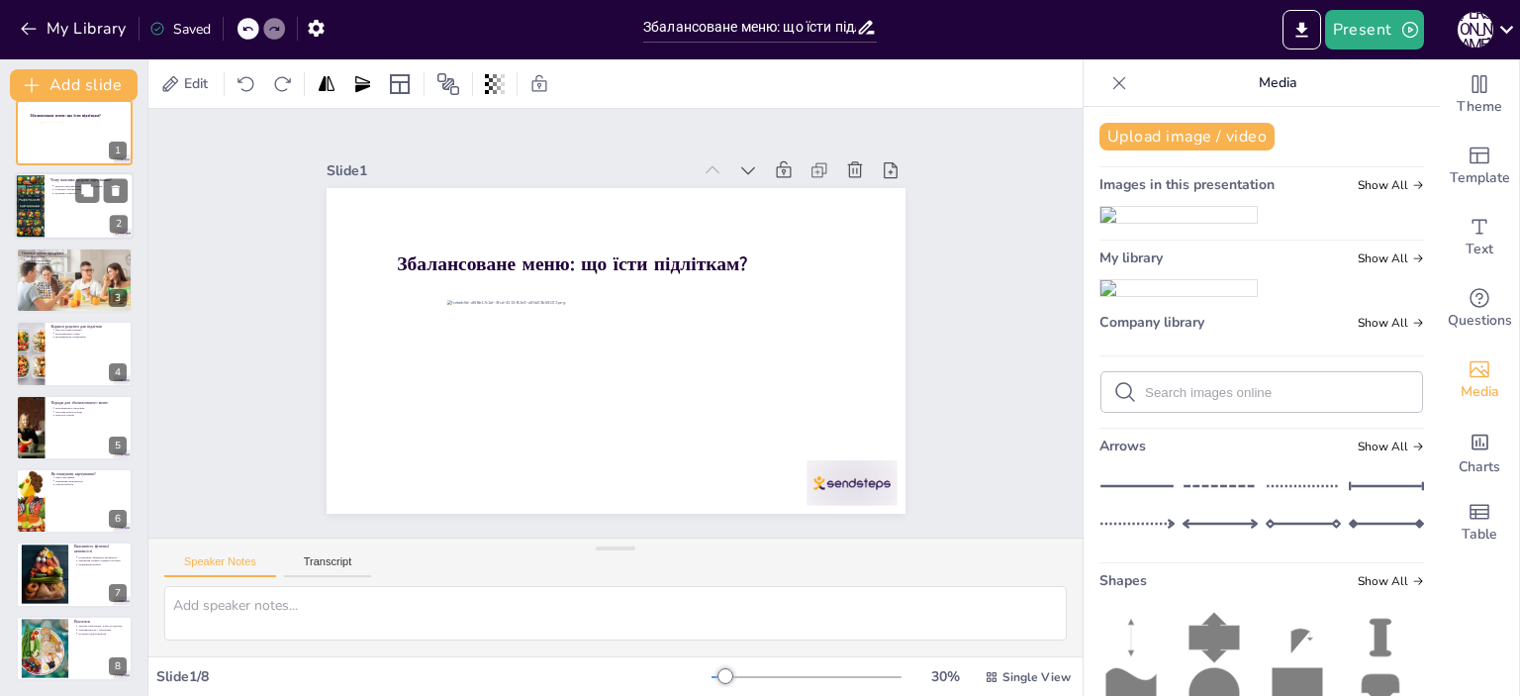
click at [49, 201] on div at bounding box center [74, 206] width 119 height 67
type textarea "Збалансоване харчування є основою для фізичного розвитку підлітків. Вітаміни та…"
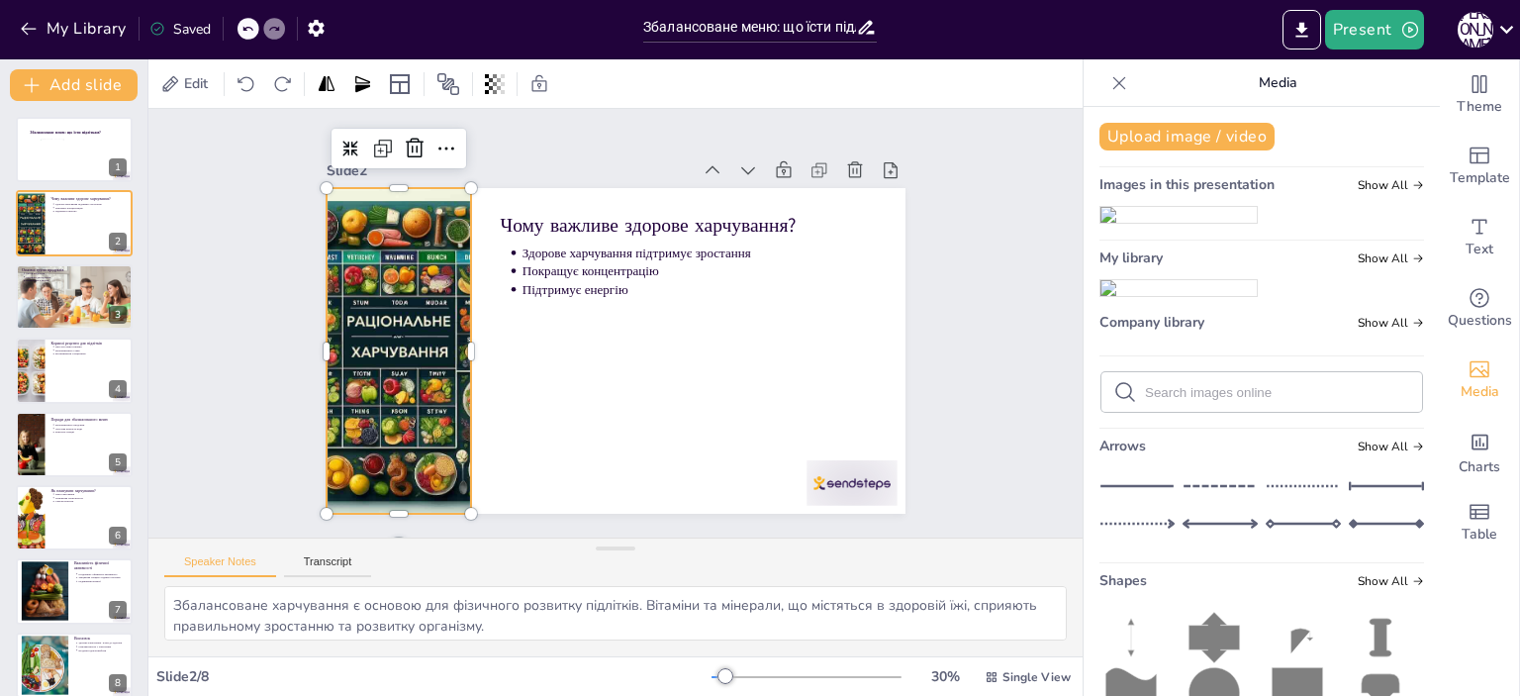
click at [445, 296] on div at bounding box center [720, 131] width 551 height 587
click at [826, 398] on icon at bounding box center [842, 414] width 32 height 32
click at [928, 217] on div "Slide 1 Збалансоване меню: що їсти підліткам? Slide 2 Чому важливе здорове харч…" at bounding box center [615, 323] width 785 height 629
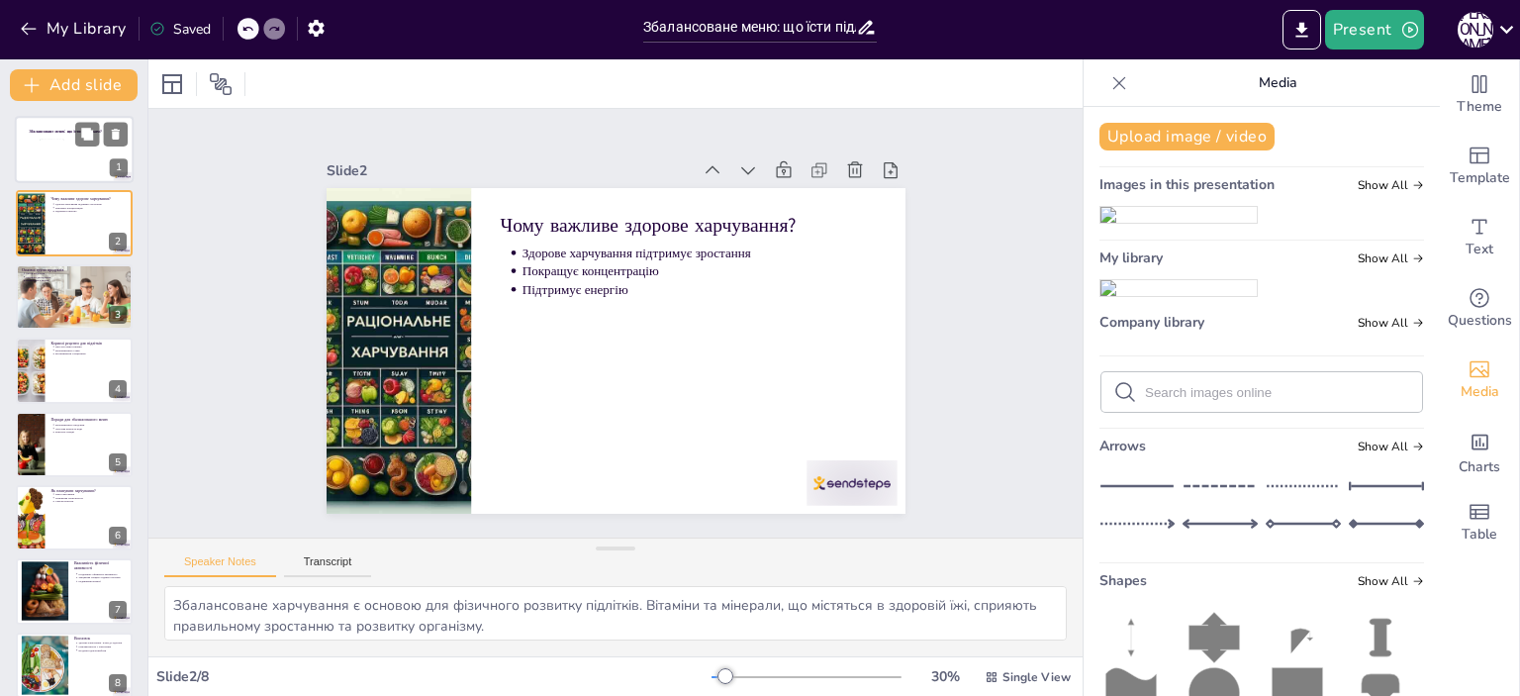
click at [36, 157] on div at bounding box center [74, 149] width 119 height 67
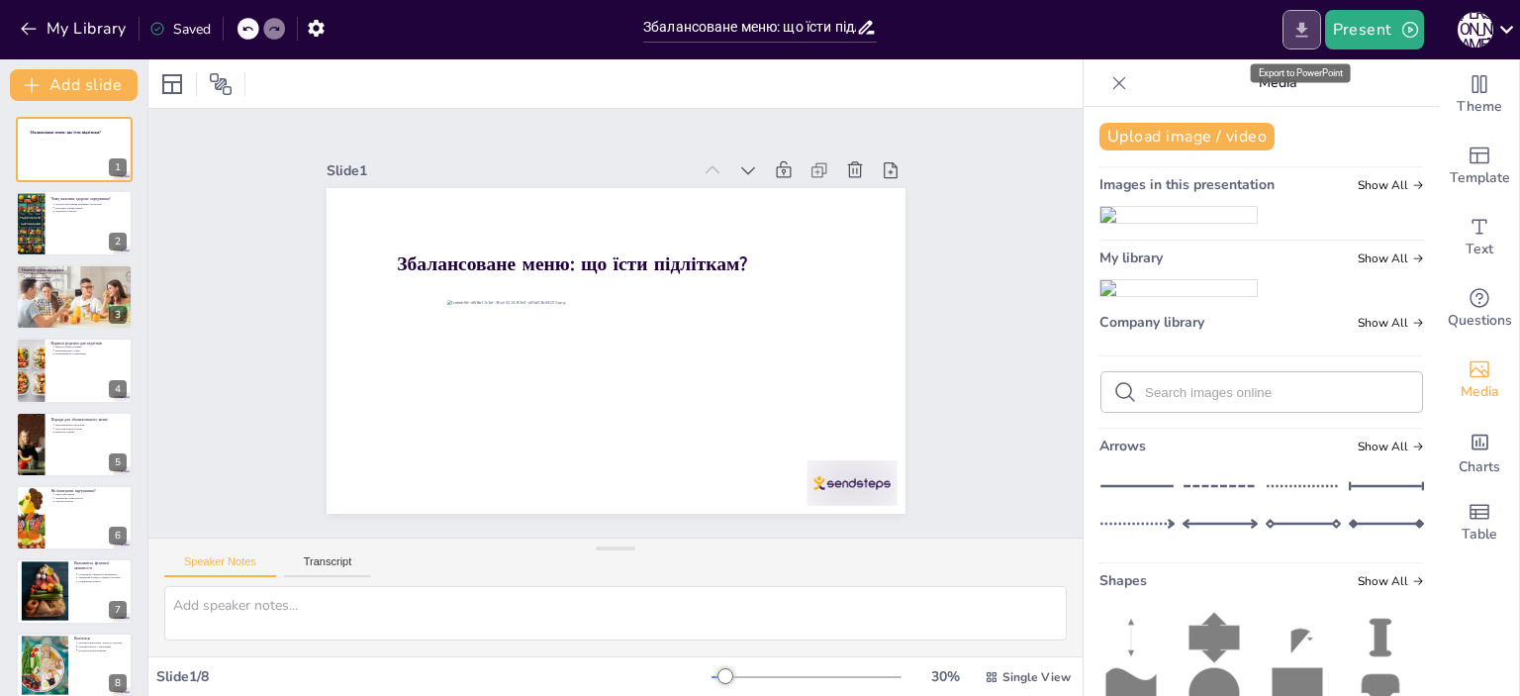
click at [1305, 36] on icon "Export to PowerPoint" at bounding box center [1302, 29] width 12 height 15
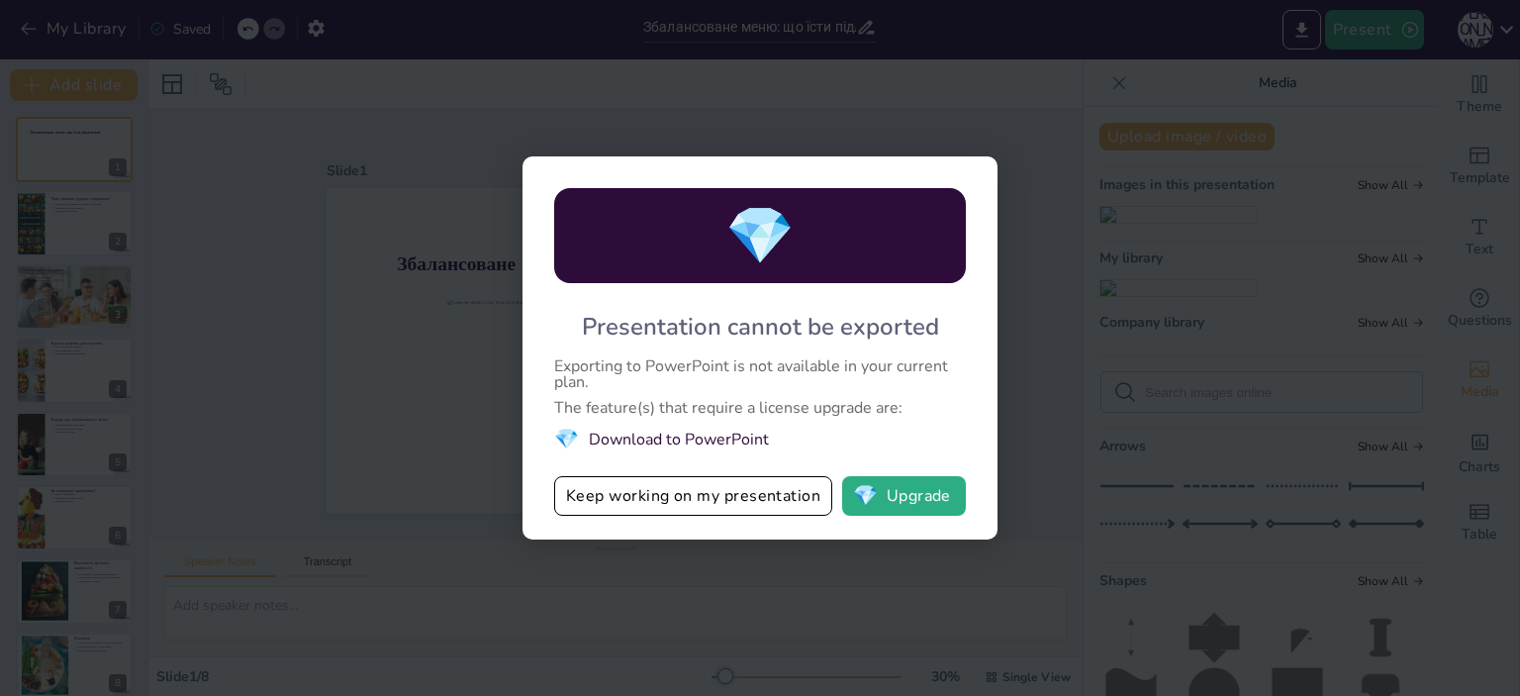
click at [977, 122] on div "💎 Presentation cannot be exported Exporting to PowerPoint is not available in y…" at bounding box center [760, 348] width 1520 height 696
click at [989, 94] on div "💎 Presentation cannot be exported Exporting to PowerPoint is not available in y…" at bounding box center [760, 348] width 1520 height 696
click at [753, 508] on button "Keep working on my presentation" at bounding box center [693, 496] width 278 height 40
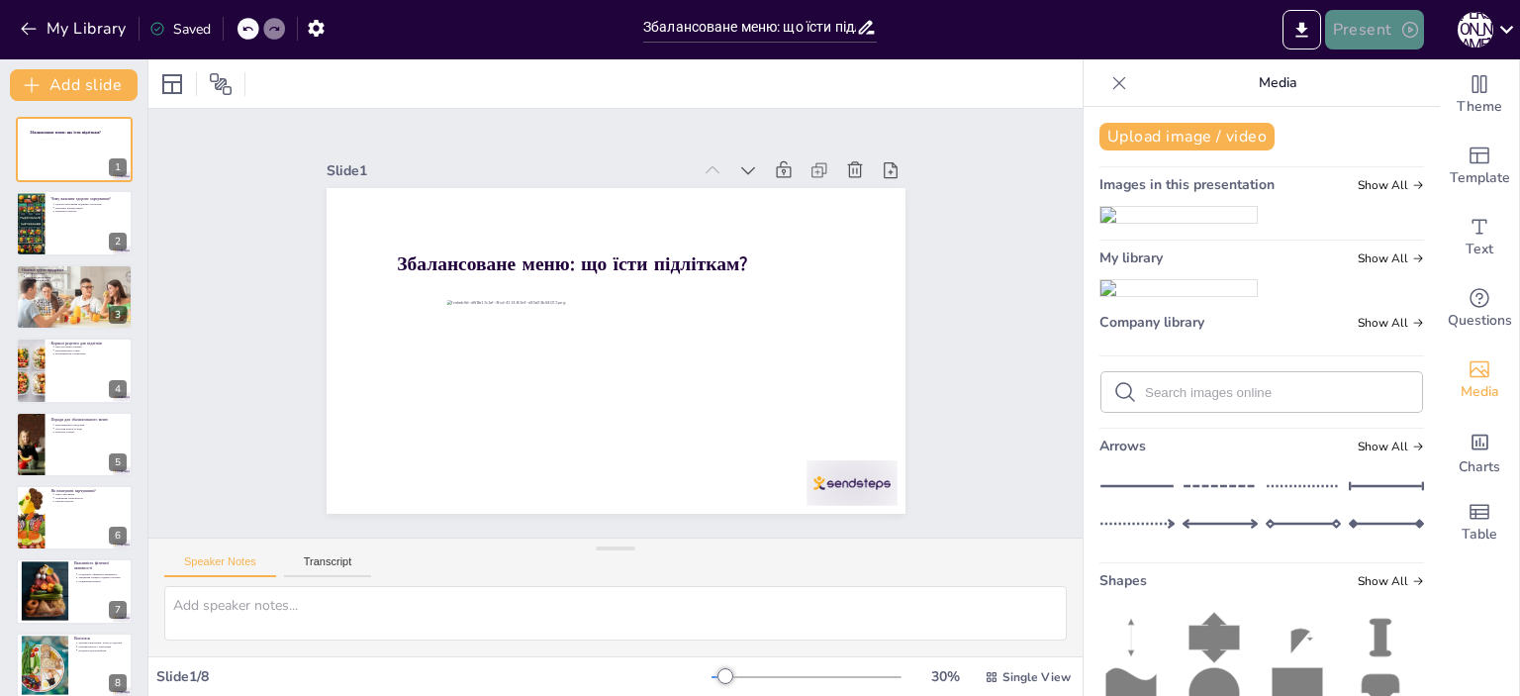
click at [1413, 24] on icon "button" at bounding box center [1411, 30] width 20 height 20
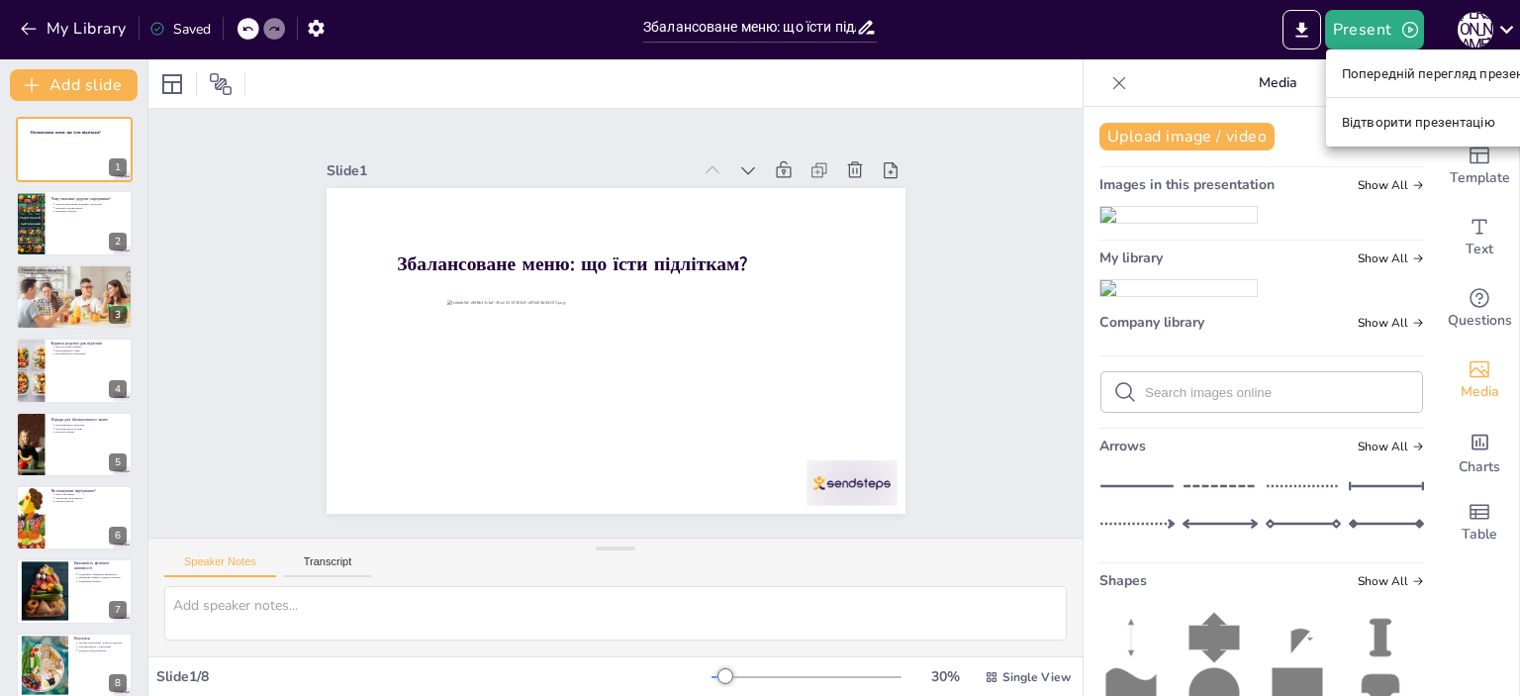
click at [1004, 74] on div at bounding box center [760, 348] width 1520 height 696
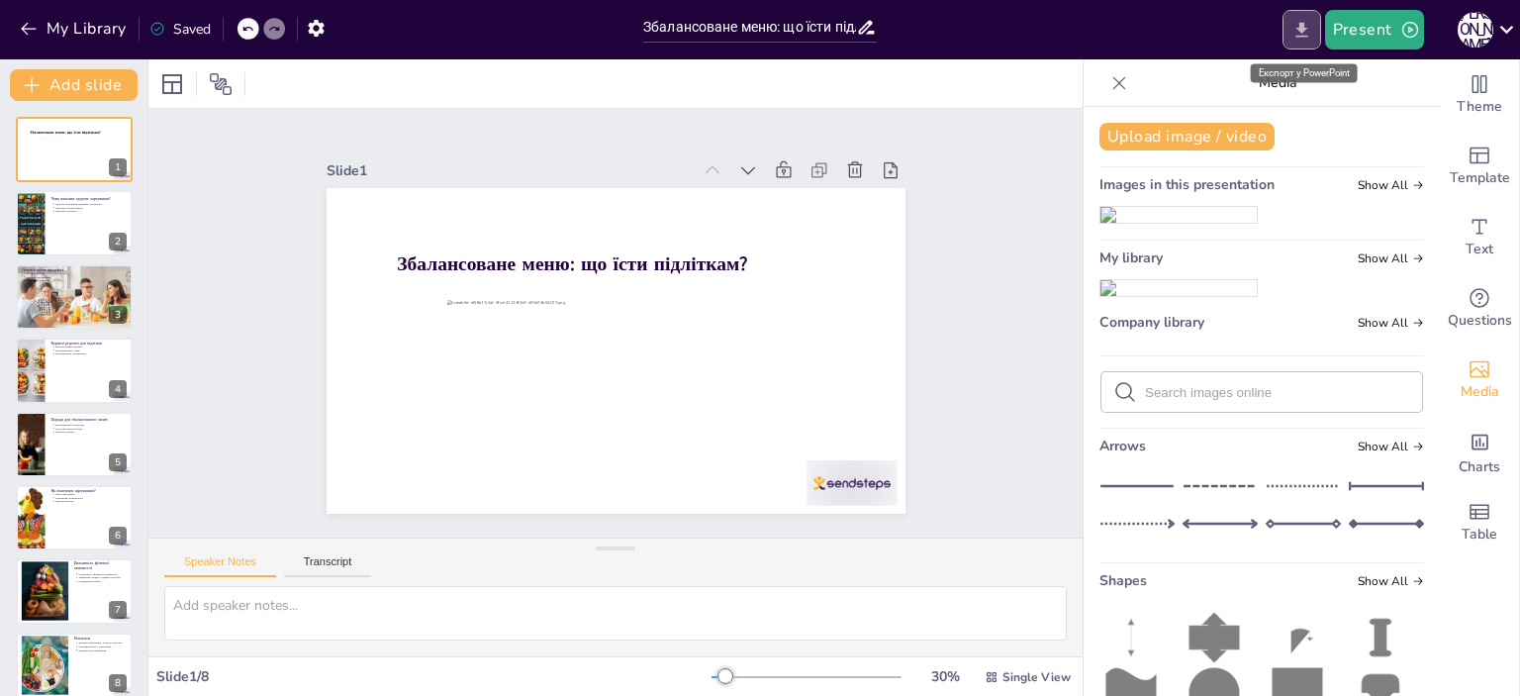
click at [1309, 31] on icon "Export to PowerPoint" at bounding box center [1302, 30] width 21 height 21
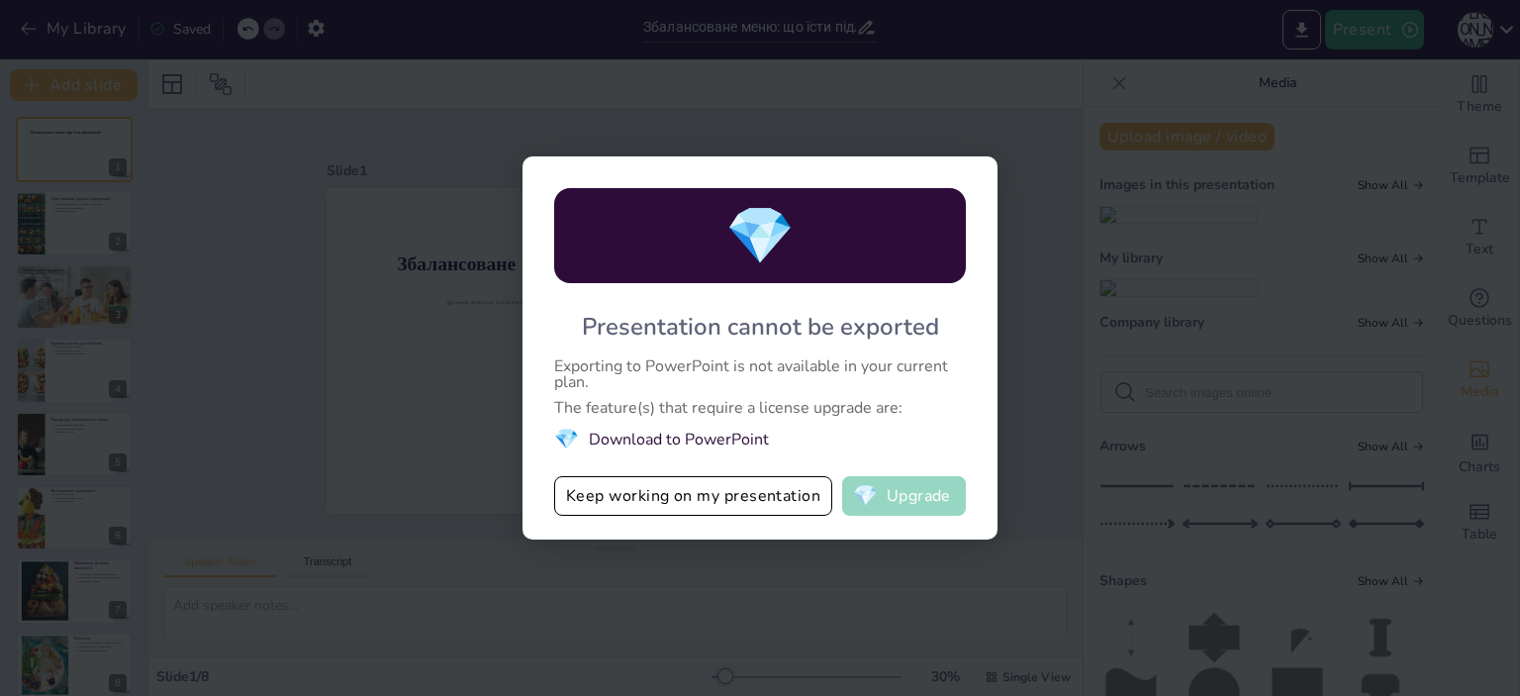
click at [919, 501] on button "💎 Upgrade" at bounding box center [904, 496] width 124 height 40
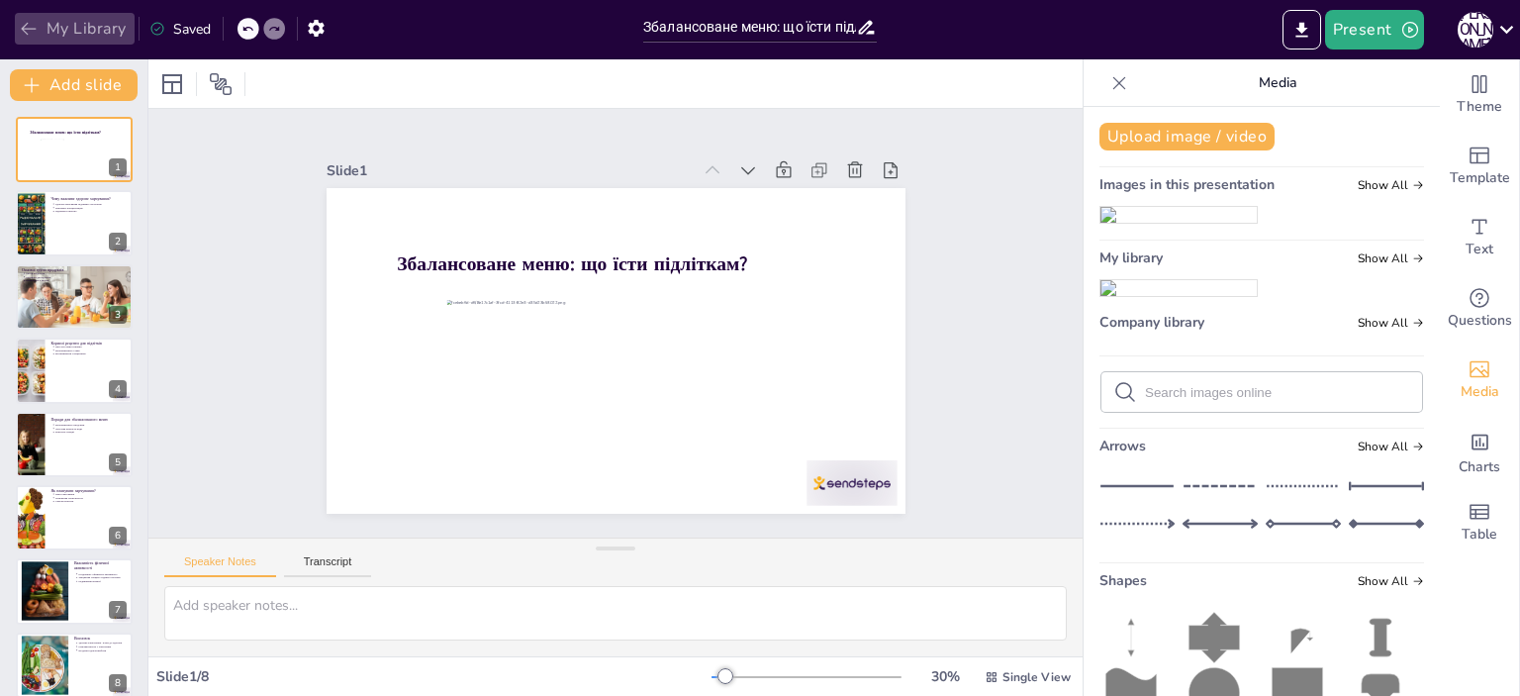
click at [96, 21] on button "My Library" at bounding box center [75, 29] width 120 height 32
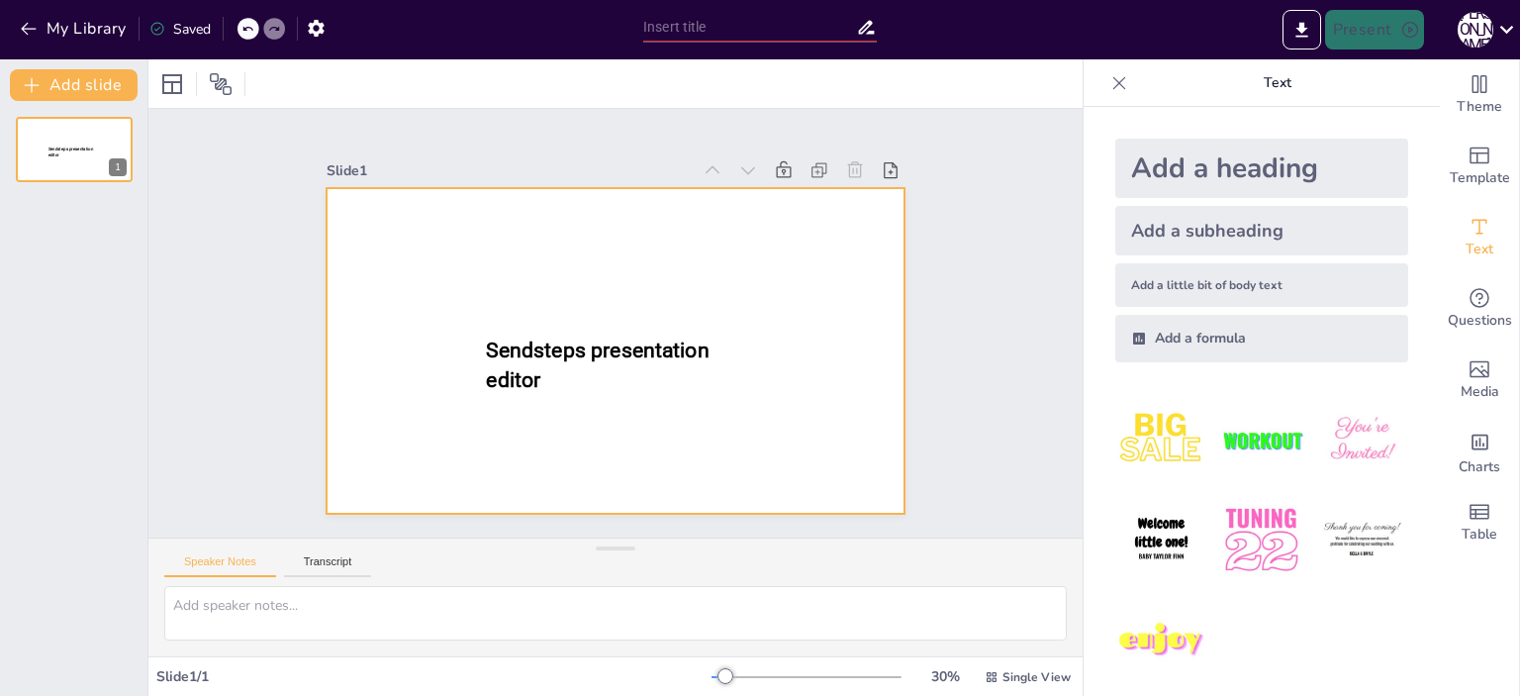
type input "Збалансоване меню: що їсти підліткам?"
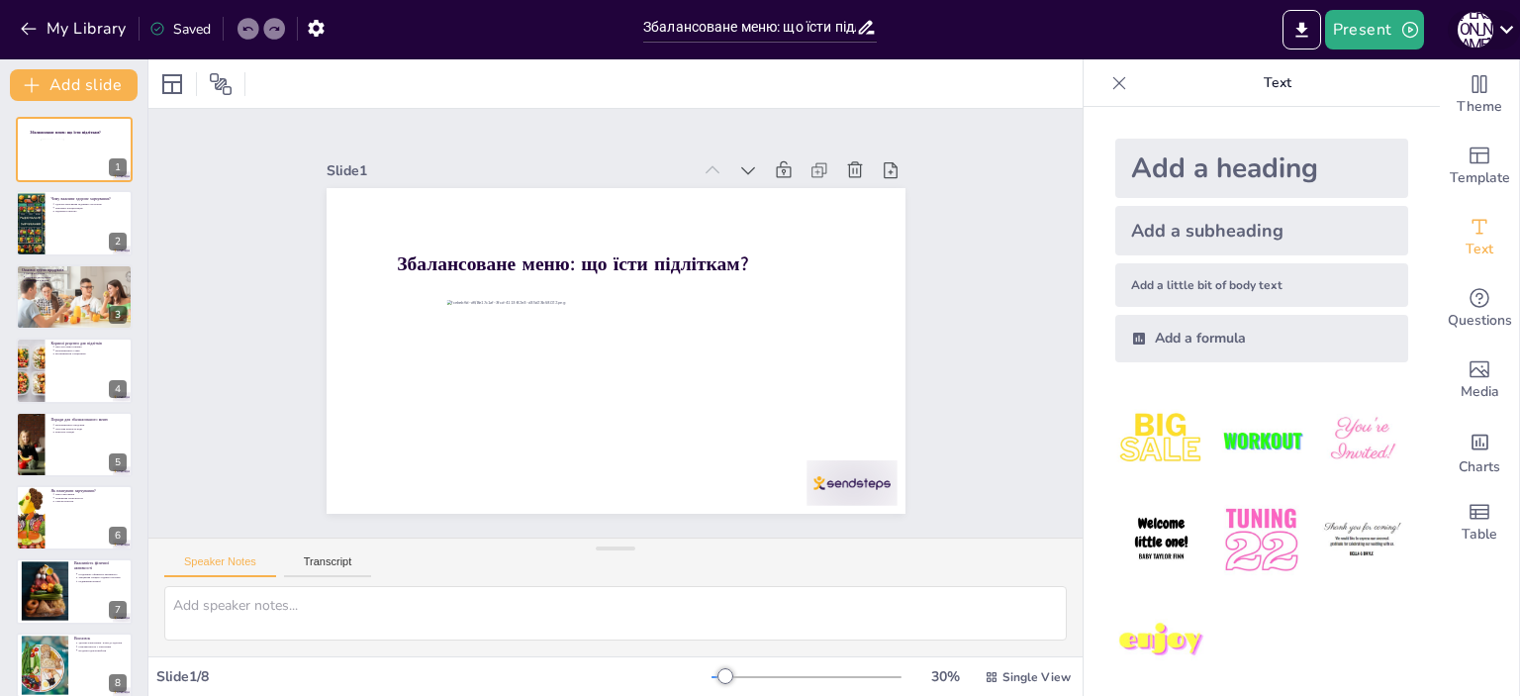
click at [1512, 24] on icon at bounding box center [1507, 29] width 27 height 27
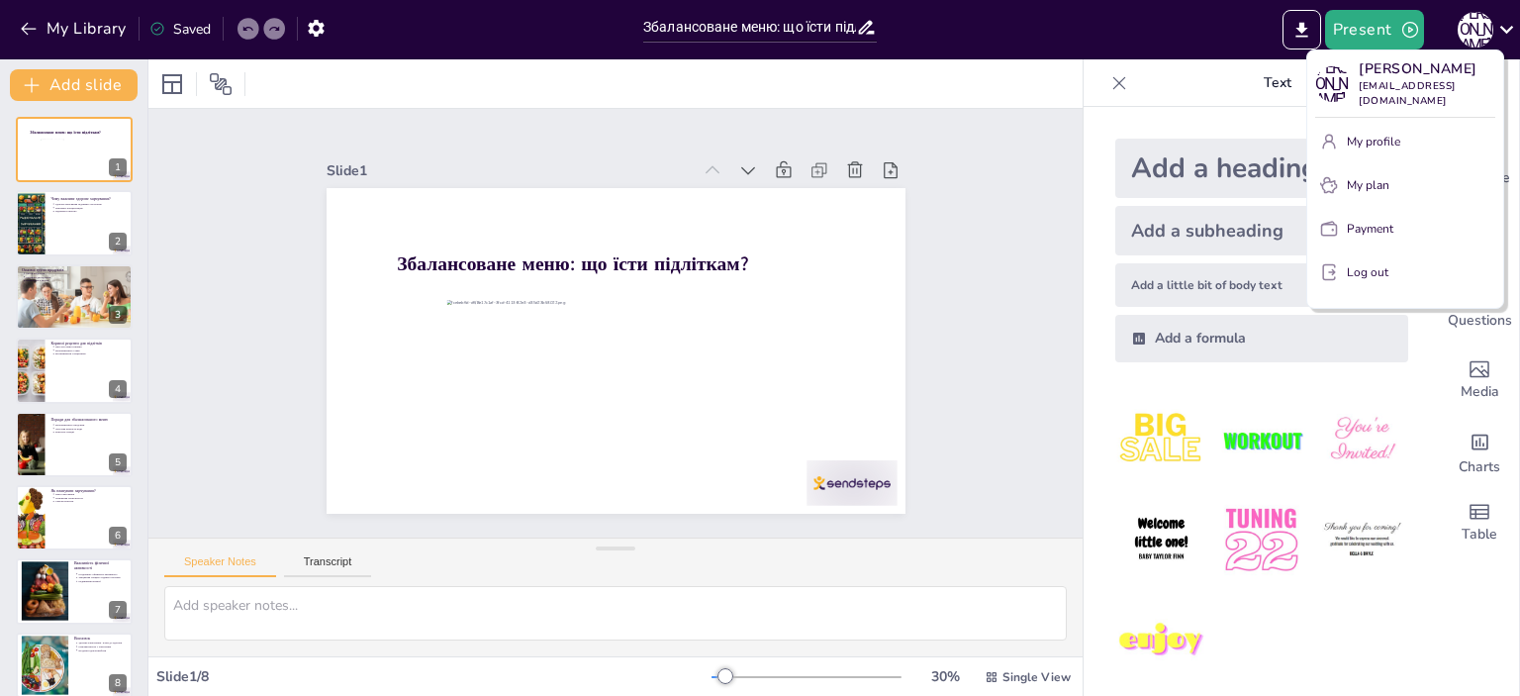
click at [1064, 27] on div at bounding box center [760, 348] width 1520 height 696
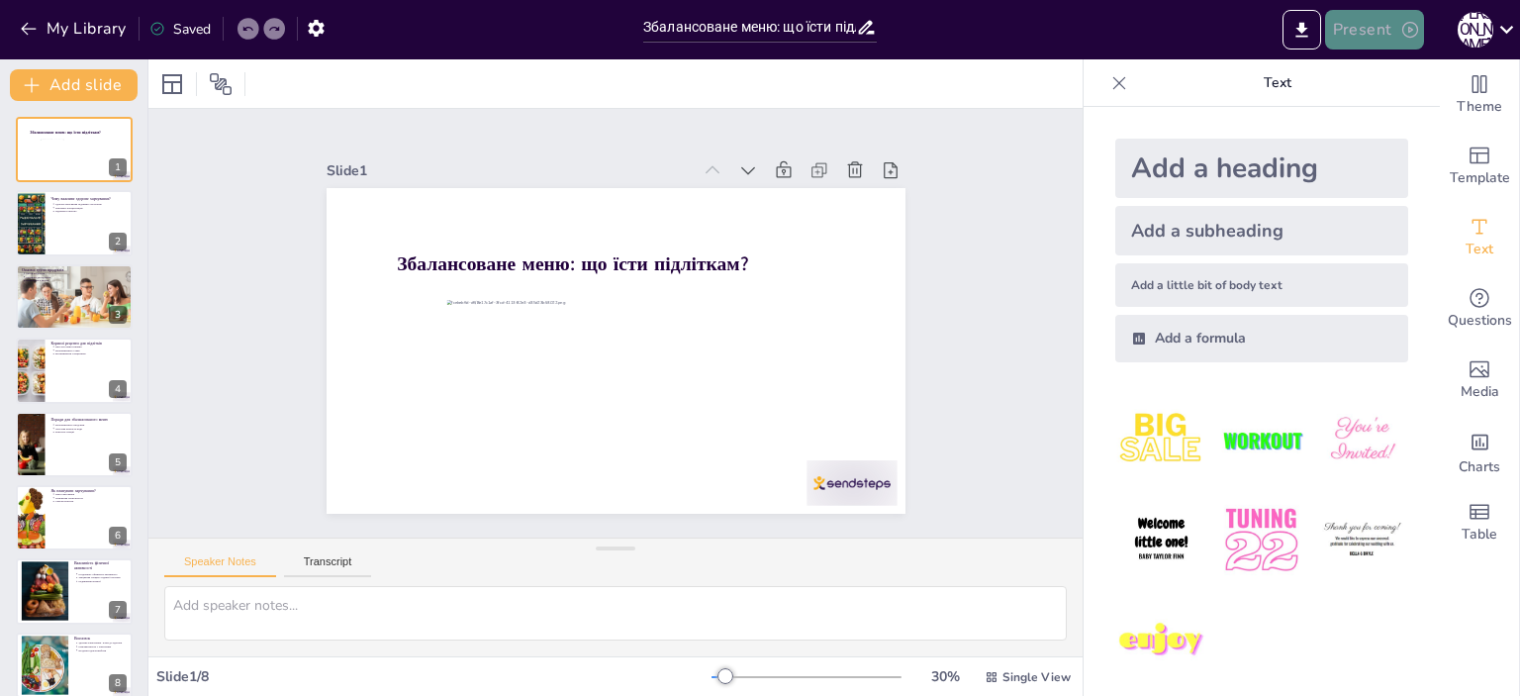
click at [1410, 31] on icon "button" at bounding box center [1411, 30] width 16 height 16
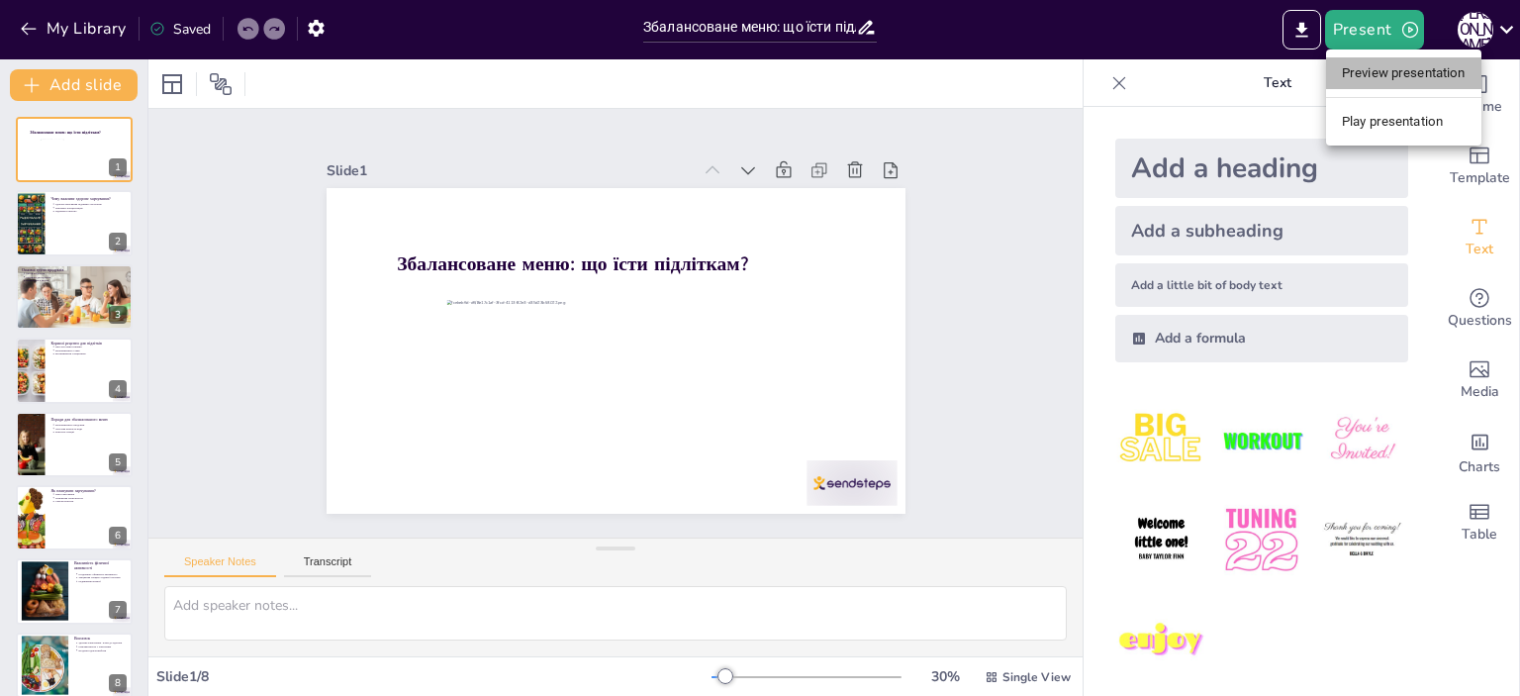
click at [1402, 76] on li "Preview presentation" at bounding box center [1403, 73] width 155 height 32
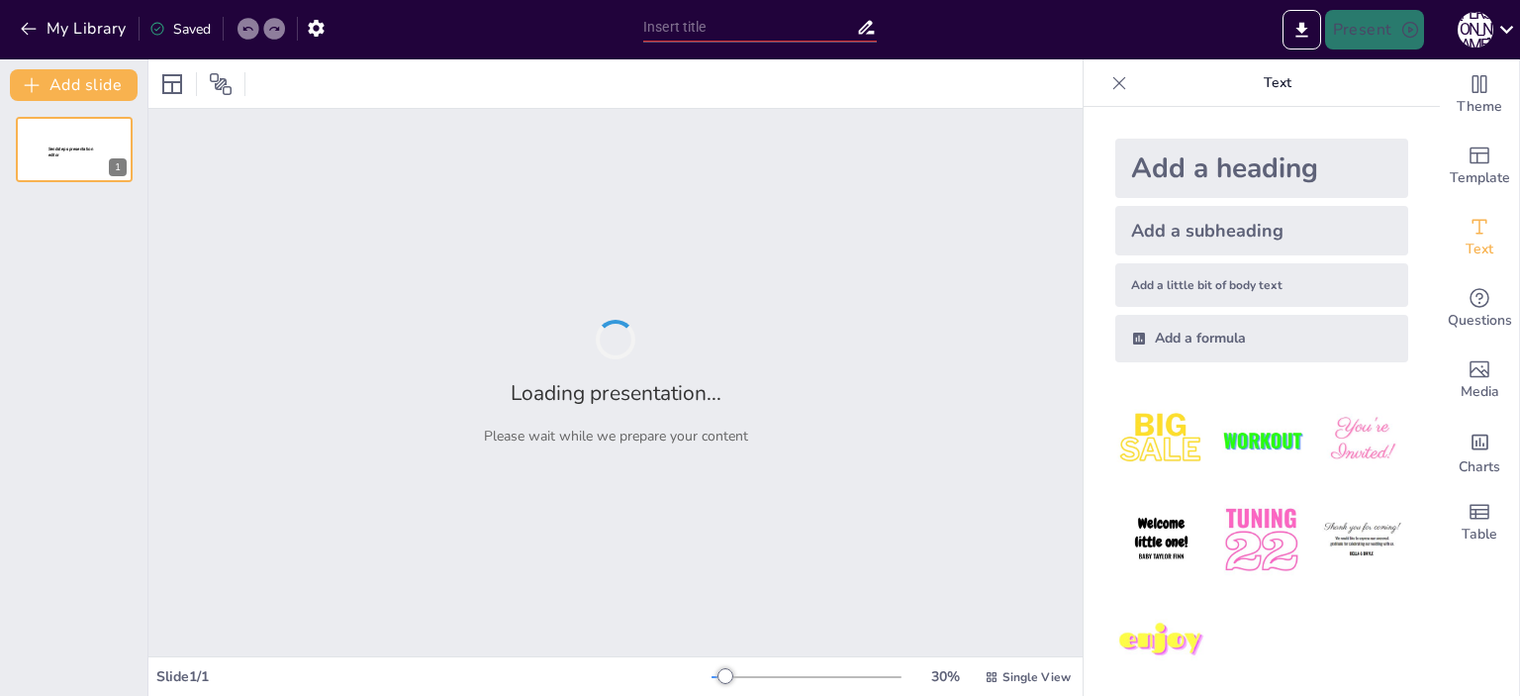
type input "Збалансоване меню: що їсти підліткам?"
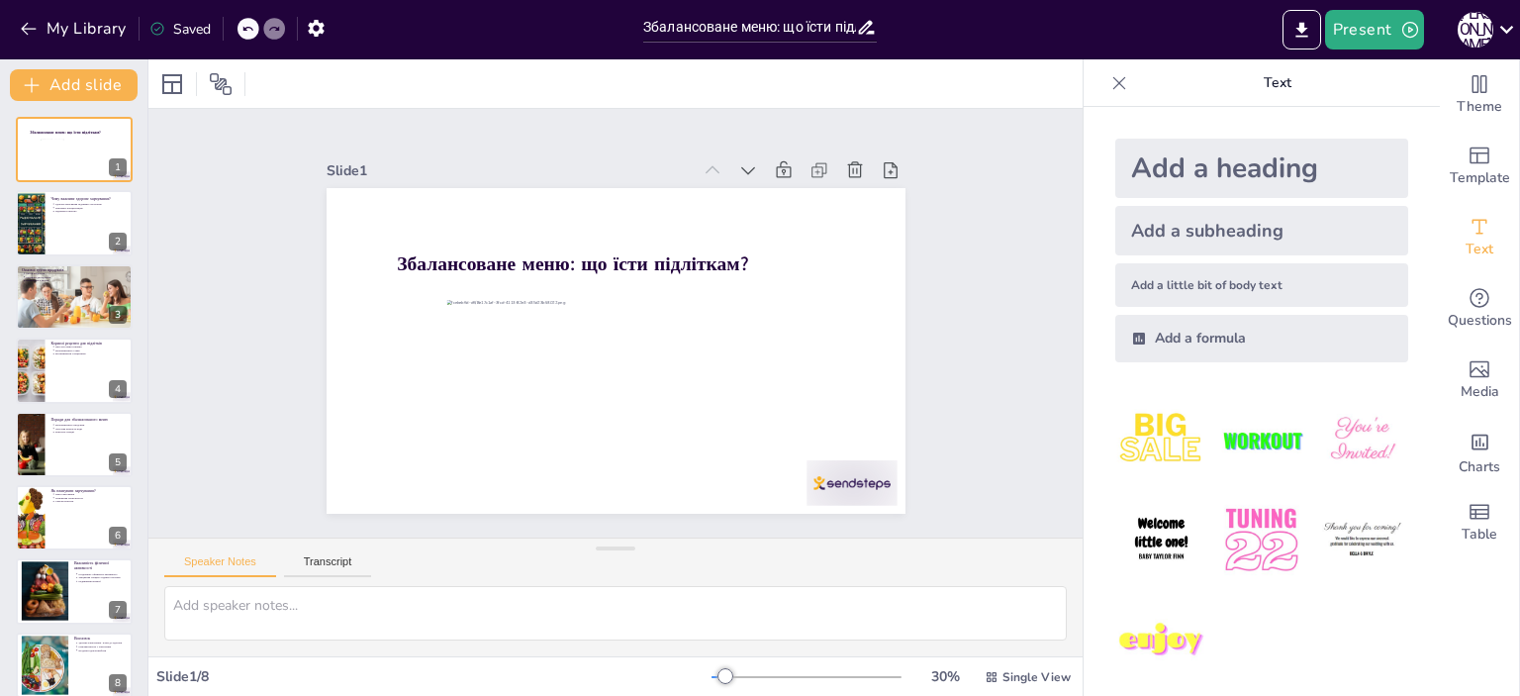
click at [589, 93] on div at bounding box center [615, 83] width 934 height 49
click at [313, 24] on icon "button" at bounding box center [316, 28] width 16 height 17
